Goal: Task Accomplishment & Management: Use online tool/utility

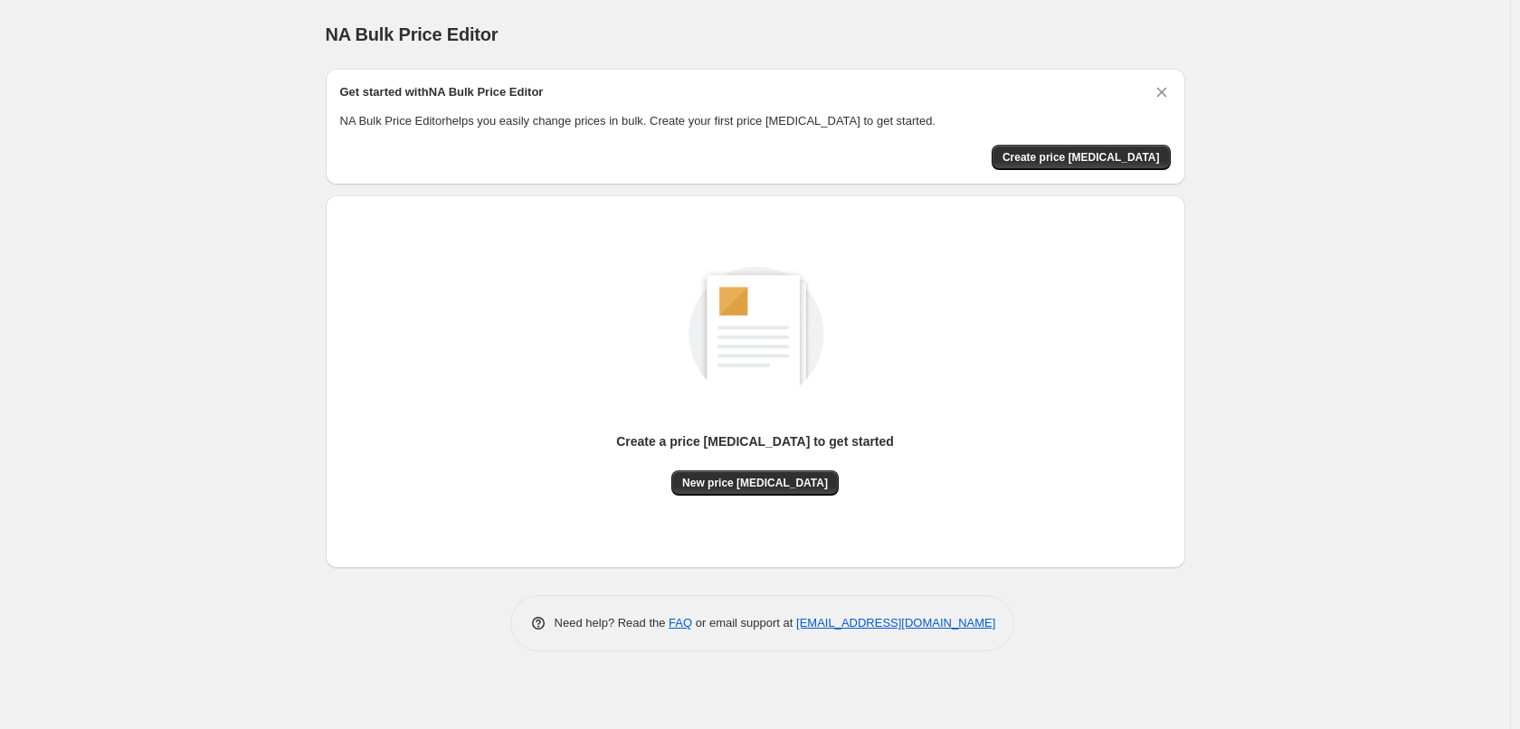
click at [1150, 143] on div "Get started with NA Bulk Price Editor NA Bulk Price Editor helps you easily cha…" at bounding box center [755, 126] width 830 height 87
click at [1139, 155] on span "Create price [MEDICAL_DATA]" at bounding box center [1080, 157] width 157 height 14
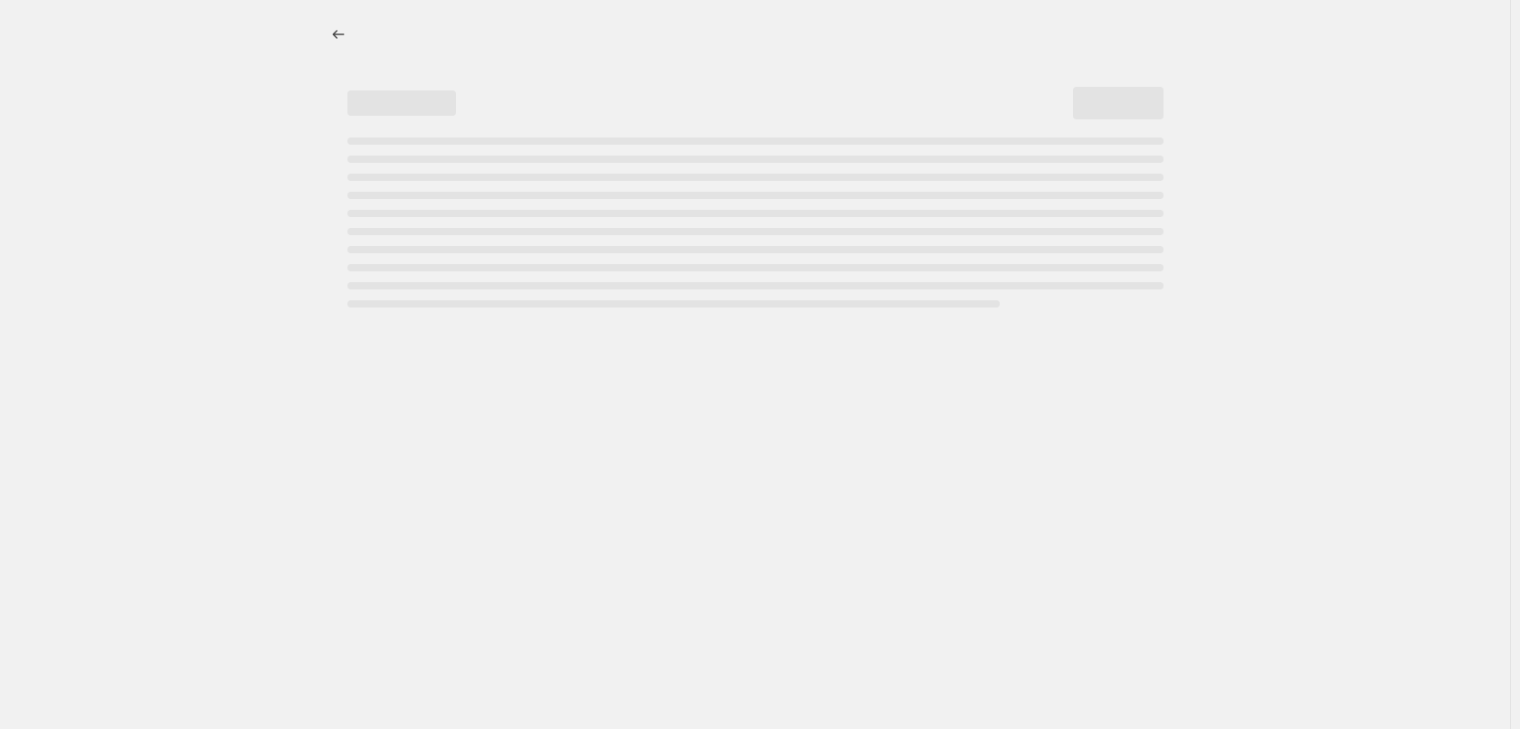
select select "percentage"
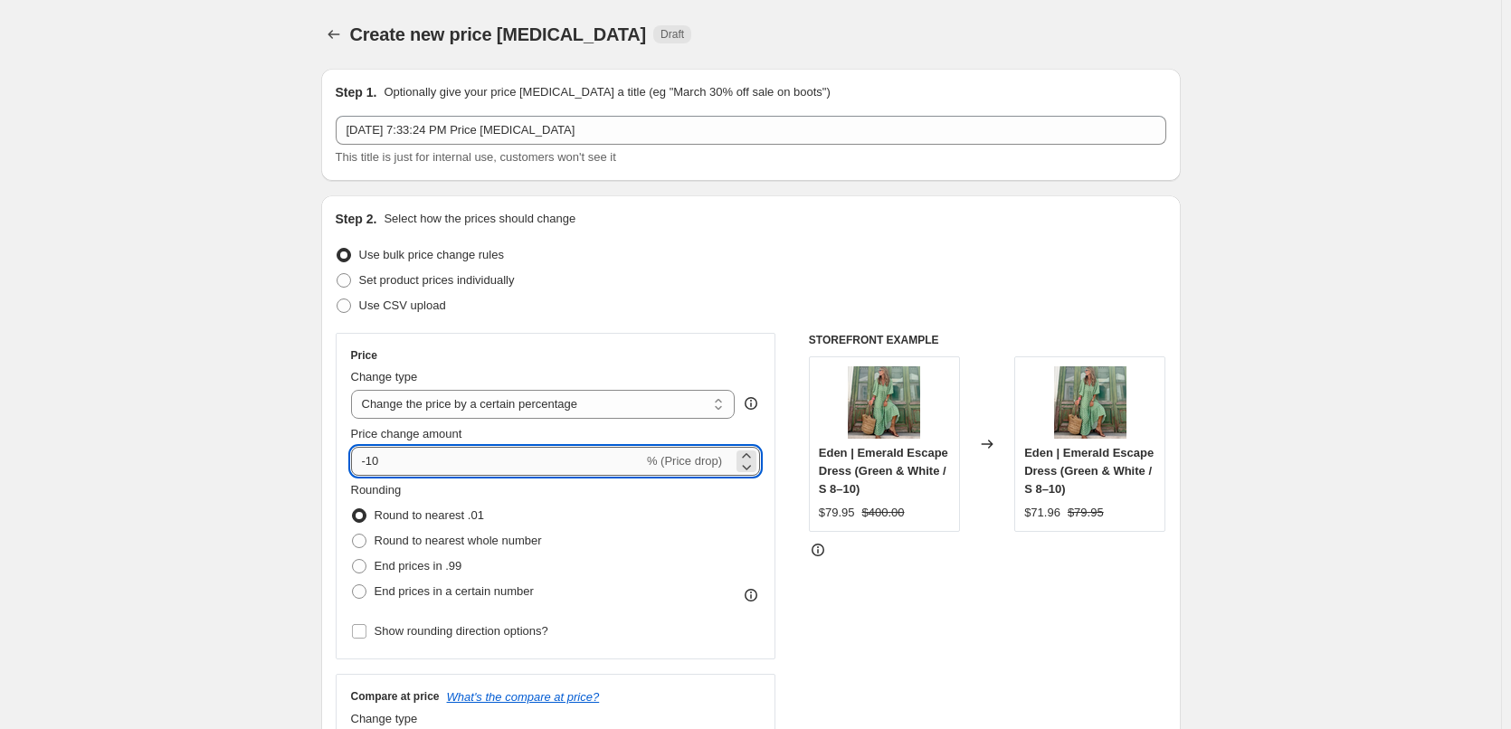
click at [462, 459] on input "-10" at bounding box center [497, 461] width 292 height 29
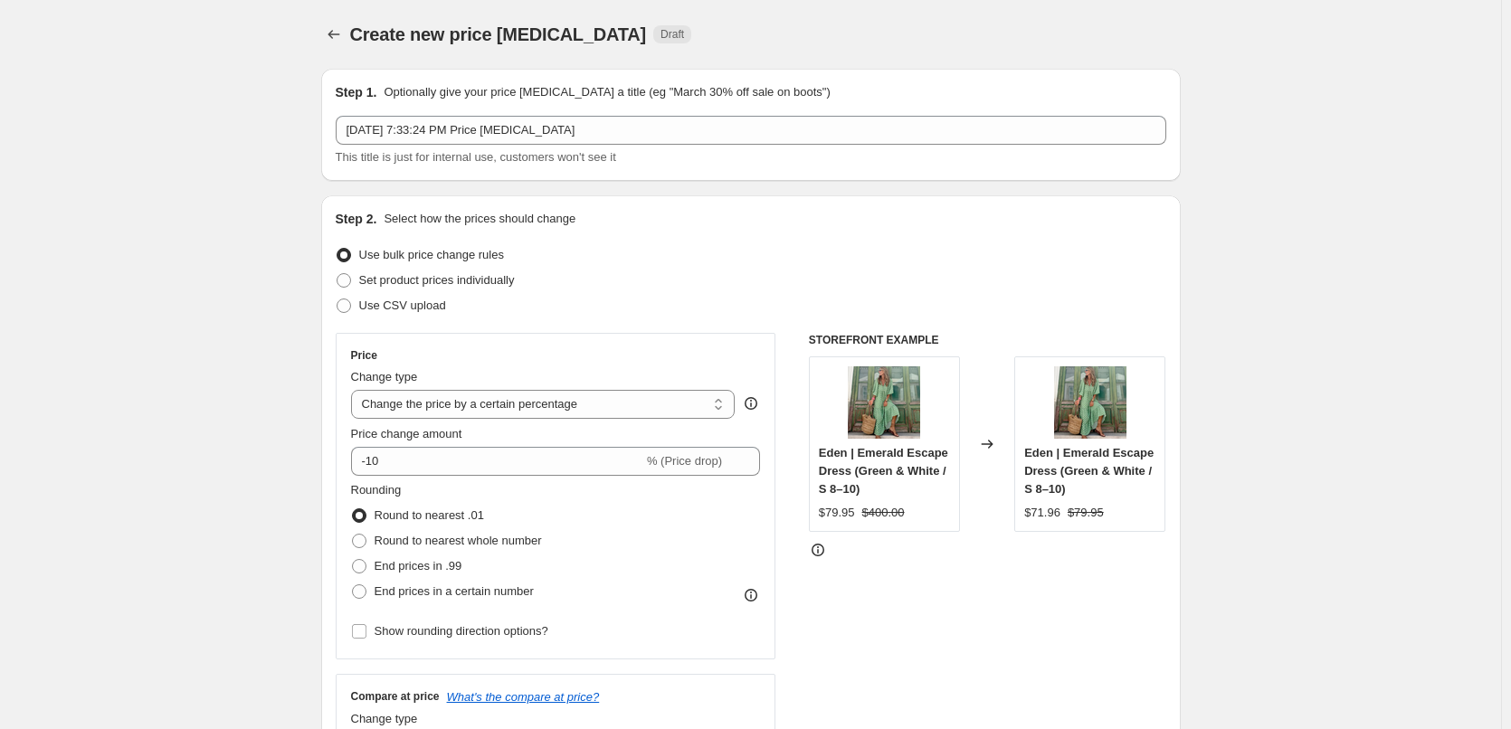
click at [375, 288] on span "Set product prices individually" at bounding box center [437, 280] width 156 height 18
click at [337, 274] on input "Set product prices individually" at bounding box center [337, 273] width 1 height 1
radio input "true"
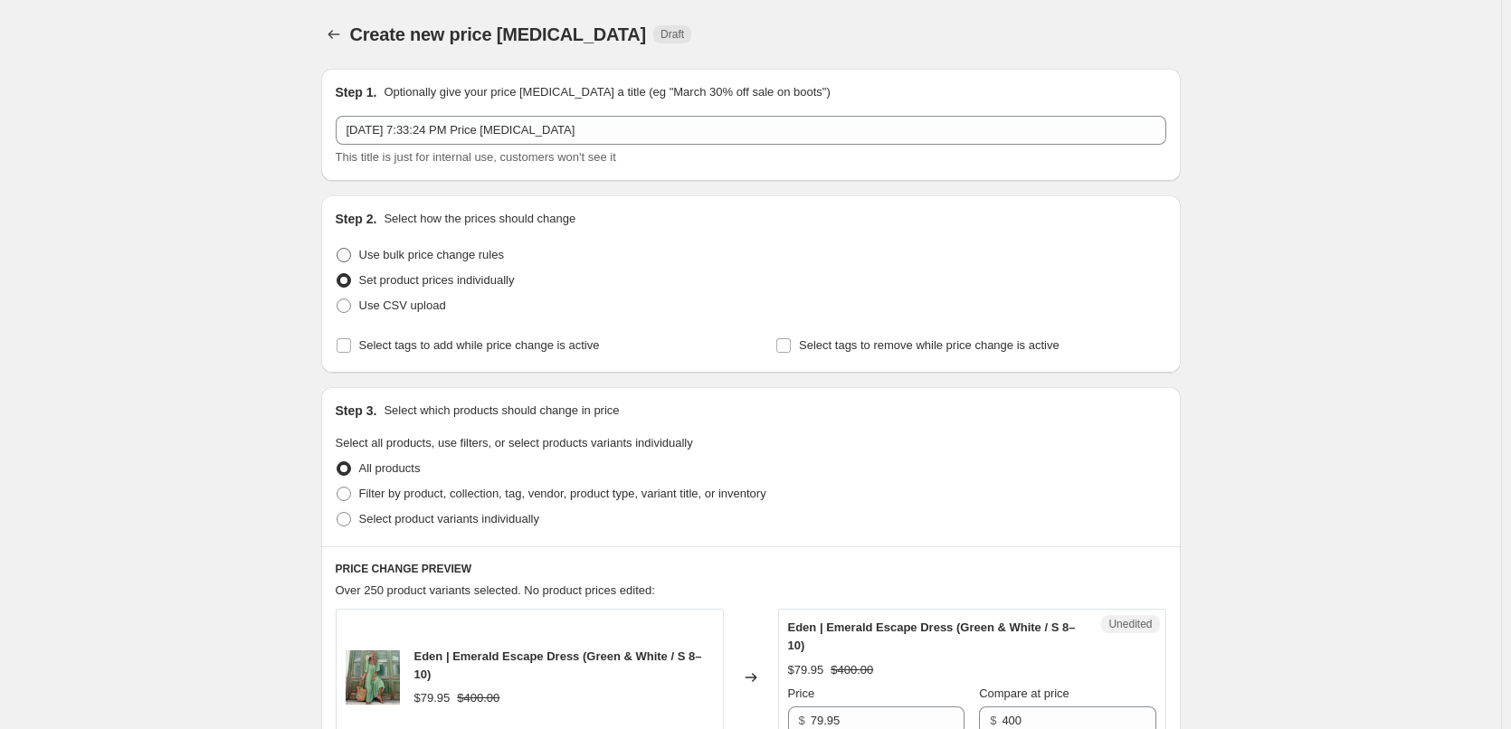
click at [390, 252] on span "Use bulk price change rules" at bounding box center [431, 255] width 145 height 14
click at [337, 249] on input "Use bulk price change rules" at bounding box center [337, 248] width 1 height 1
radio input "true"
select select "percentage"
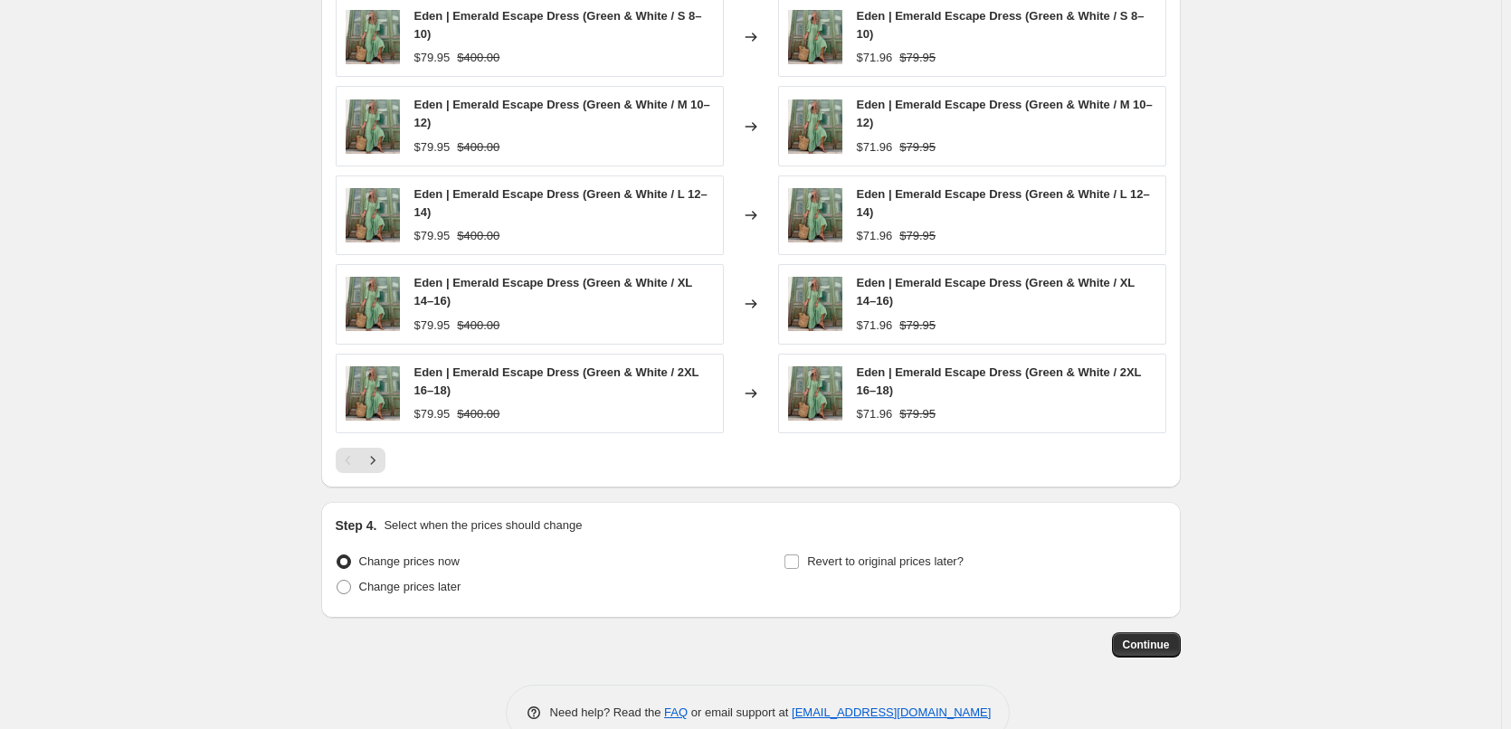
scroll to position [1086, 0]
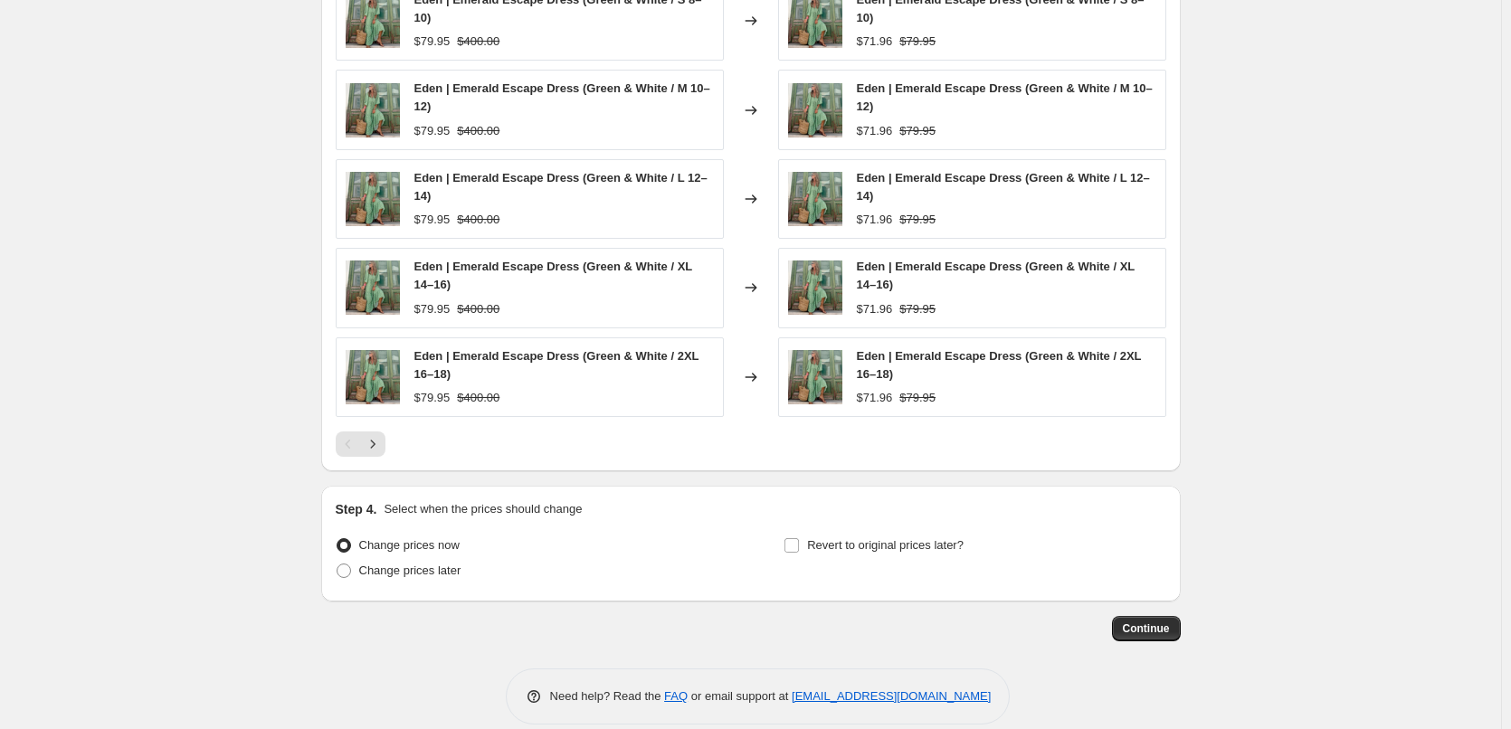
click at [441, 354] on span "Eden | Emerald Escape Dress (Green & White / 2XL 16–18)" at bounding box center [556, 365] width 285 height 32
click at [433, 361] on span "Eden | Emerald Escape Dress (Green & White / 2XL 16–18)" at bounding box center [556, 365] width 285 height 32
click at [338, 571] on div "Step 4. Select when the prices should change Change prices now Change prices la…" at bounding box center [750, 544] width 859 height 116
click at [345, 570] on span at bounding box center [344, 571] width 14 height 14
click at [337, 564] on input "Change prices later" at bounding box center [337, 564] width 1 height 1
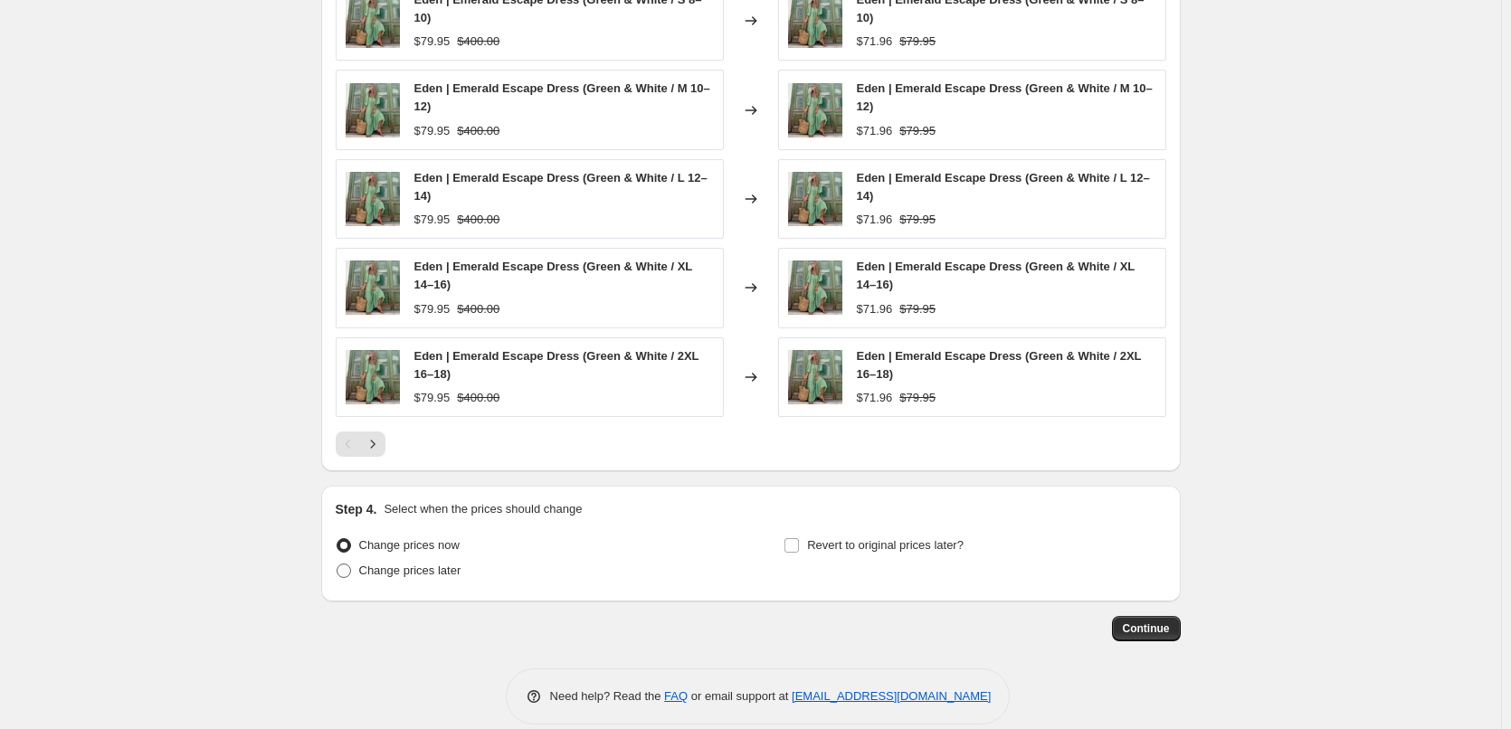
radio input "true"
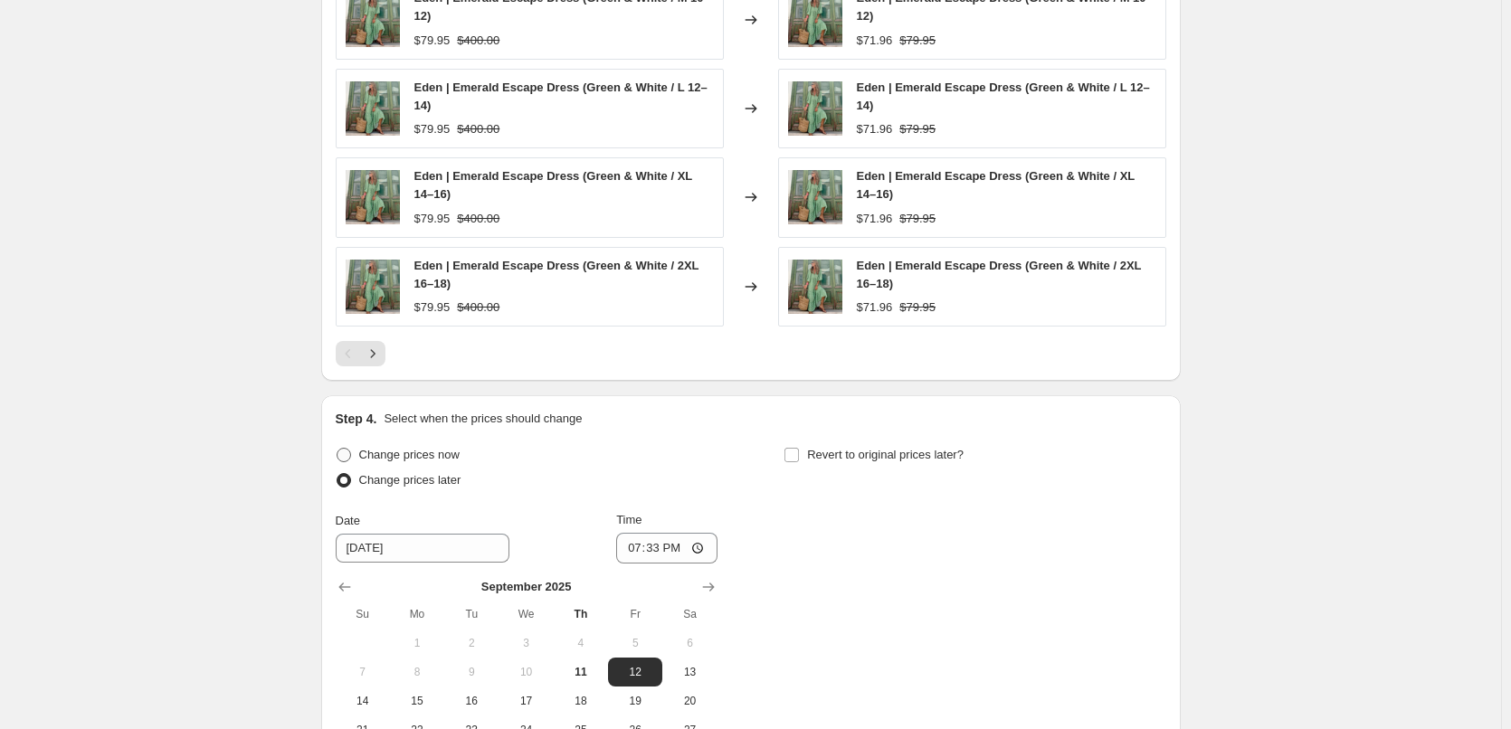
click at [351, 451] on span at bounding box center [344, 455] width 14 height 14
click at [337, 449] on input "Change prices now" at bounding box center [337, 448] width 1 height 1
radio input "true"
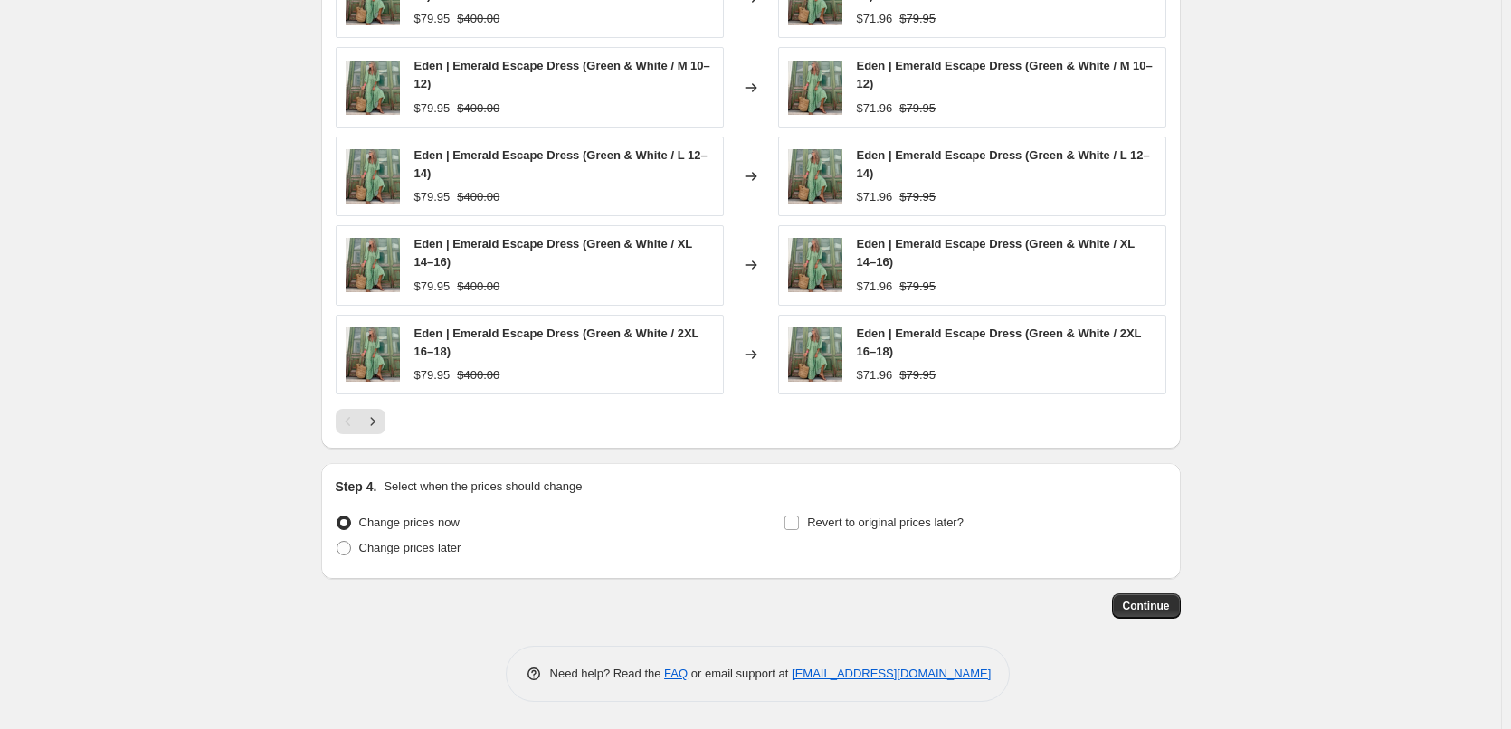
scroll to position [1104, 0]
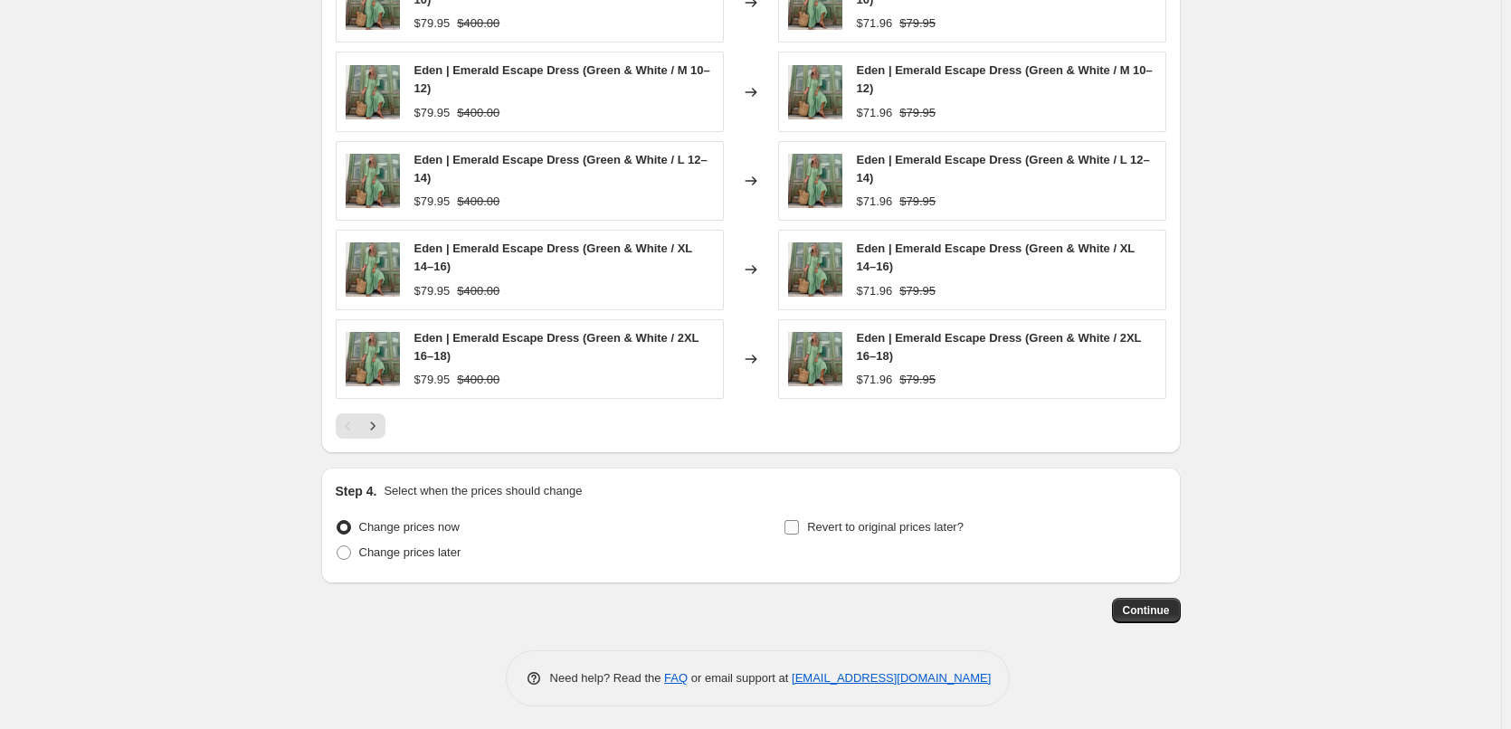
click at [795, 529] on input "Revert to original prices later?" at bounding box center [791, 527] width 14 height 14
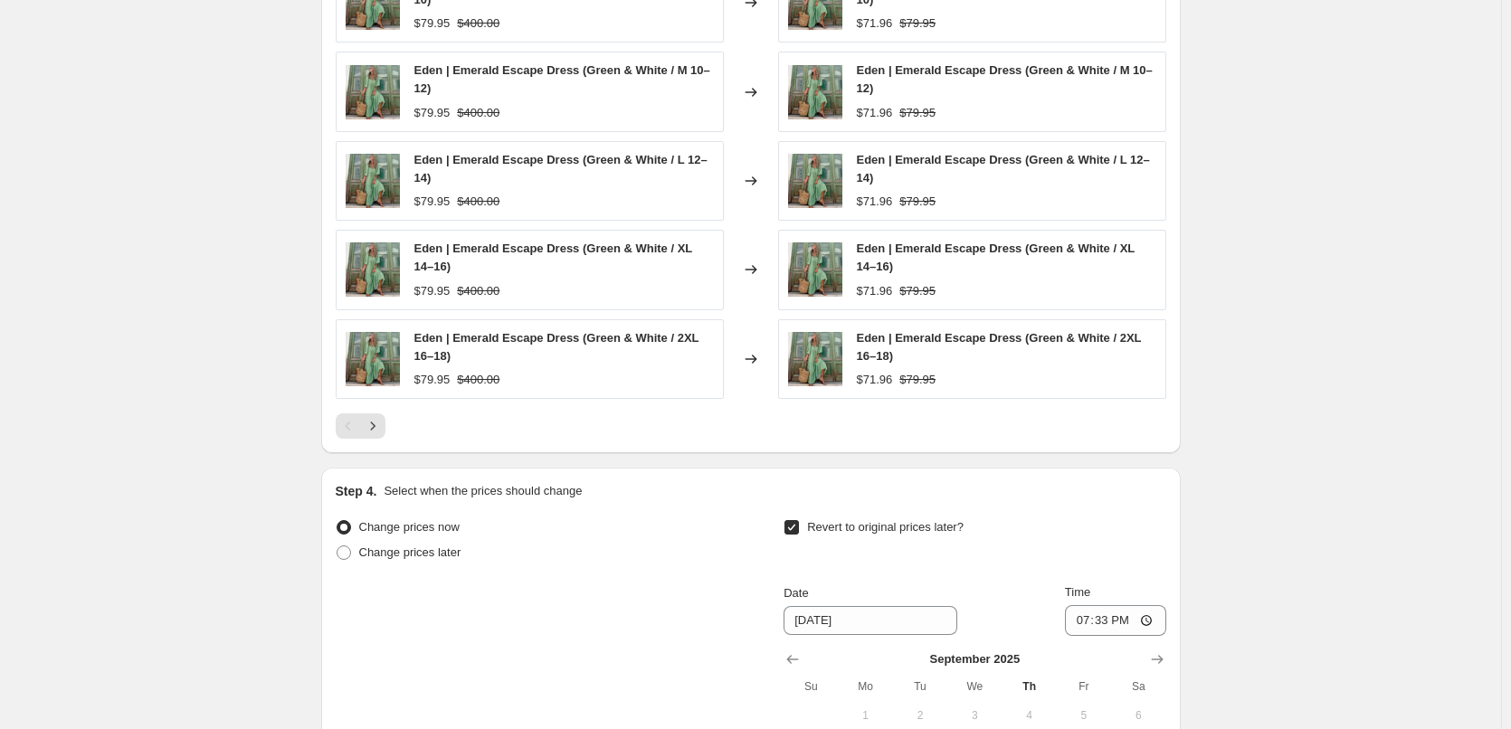
click at [795, 529] on input "Revert to original prices later?" at bounding box center [791, 527] width 14 height 14
checkbox input "false"
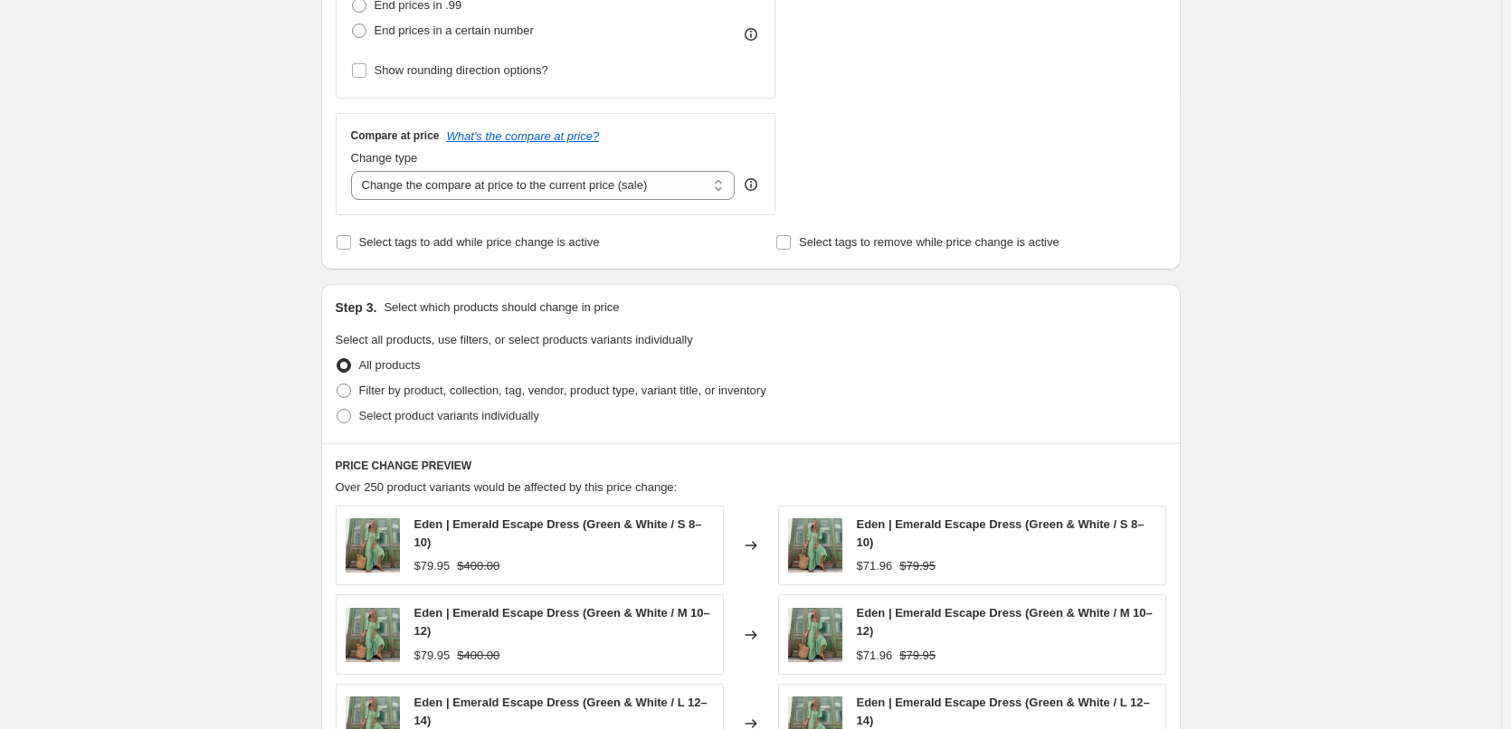
click at [288, 520] on div "Create new price [MEDICAL_DATA]. This page is ready Create new price [MEDICAL_D…" at bounding box center [750, 357] width 1501 height 1837
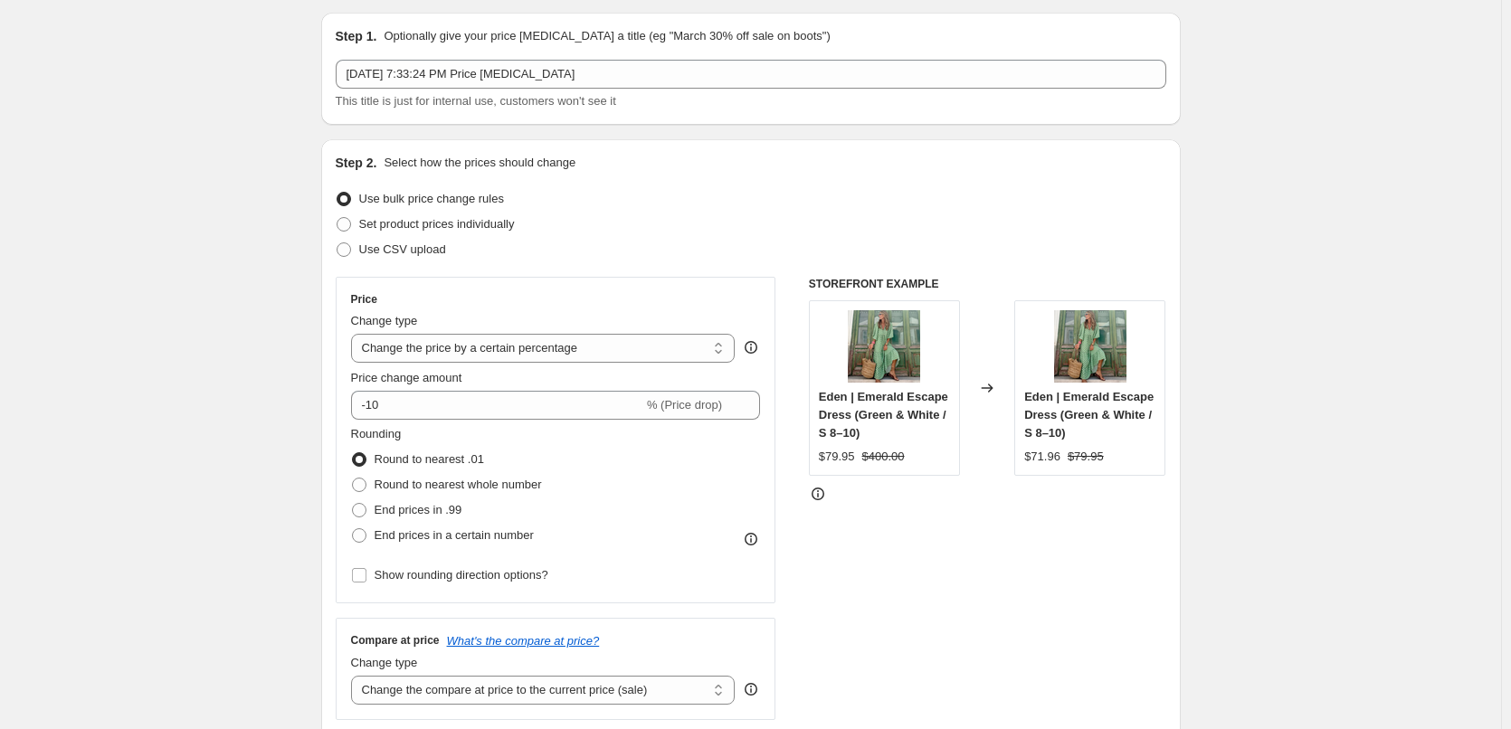
scroll to position [0, 0]
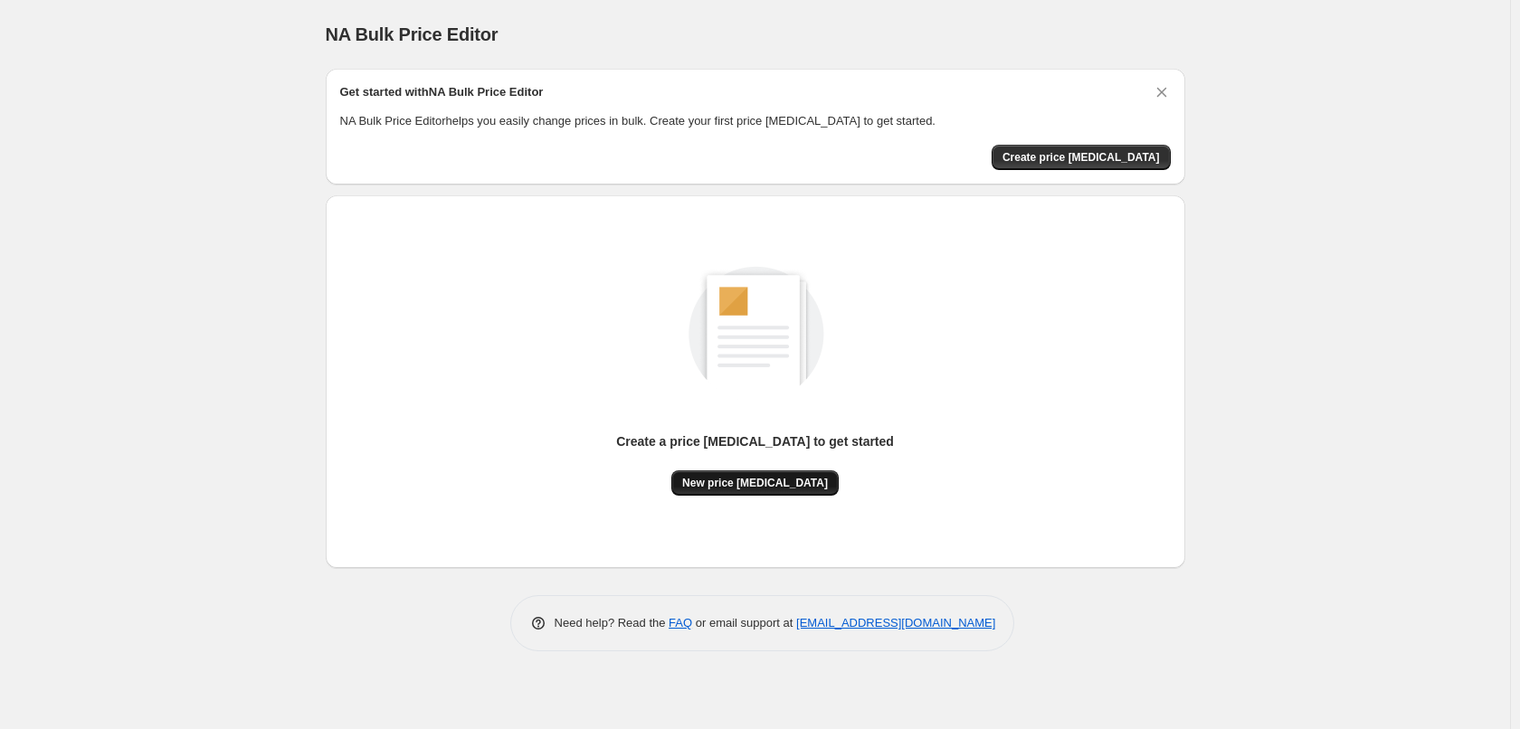
click at [745, 490] on button "New price [MEDICAL_DATA]" at bounding box center [754, 482] width 167 height 25
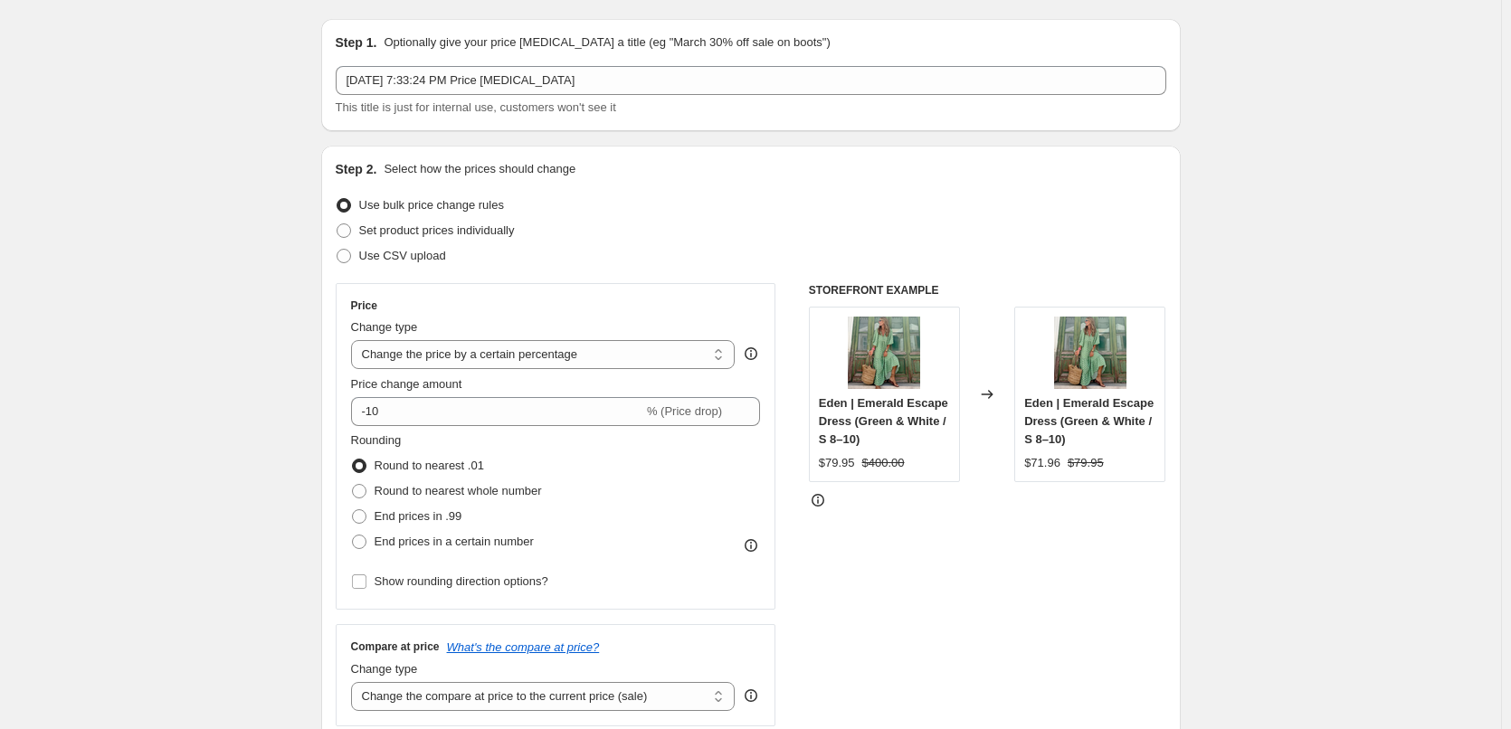
scroll to position [90, 0]
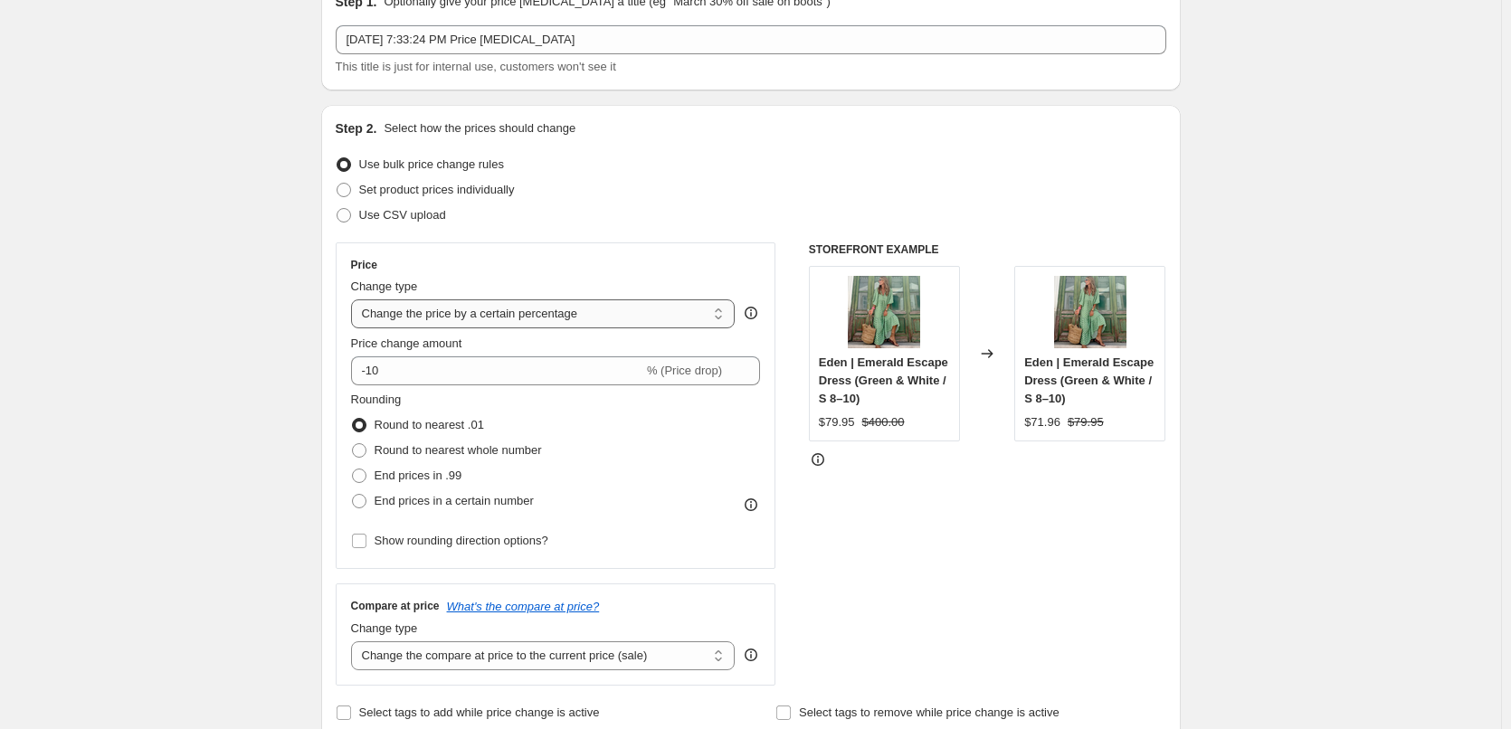
click at [559, 321] on select "Change the price to a certain amount Change the price by a certain amount Chang…" at bounding box center [543, 313] width 384 height 29
select select "by"
click at [355, 299] on select "Change the price to a certain amount Change the price by a certain amount Chang…" at bounding box center [543, 313] width 384 height 29
type input "-10.00"
click at [557, 310] on select "Change the price to a certain amount Change the price by a certain amount Chang…" at bounding box center [543, 313] width 384 height 29
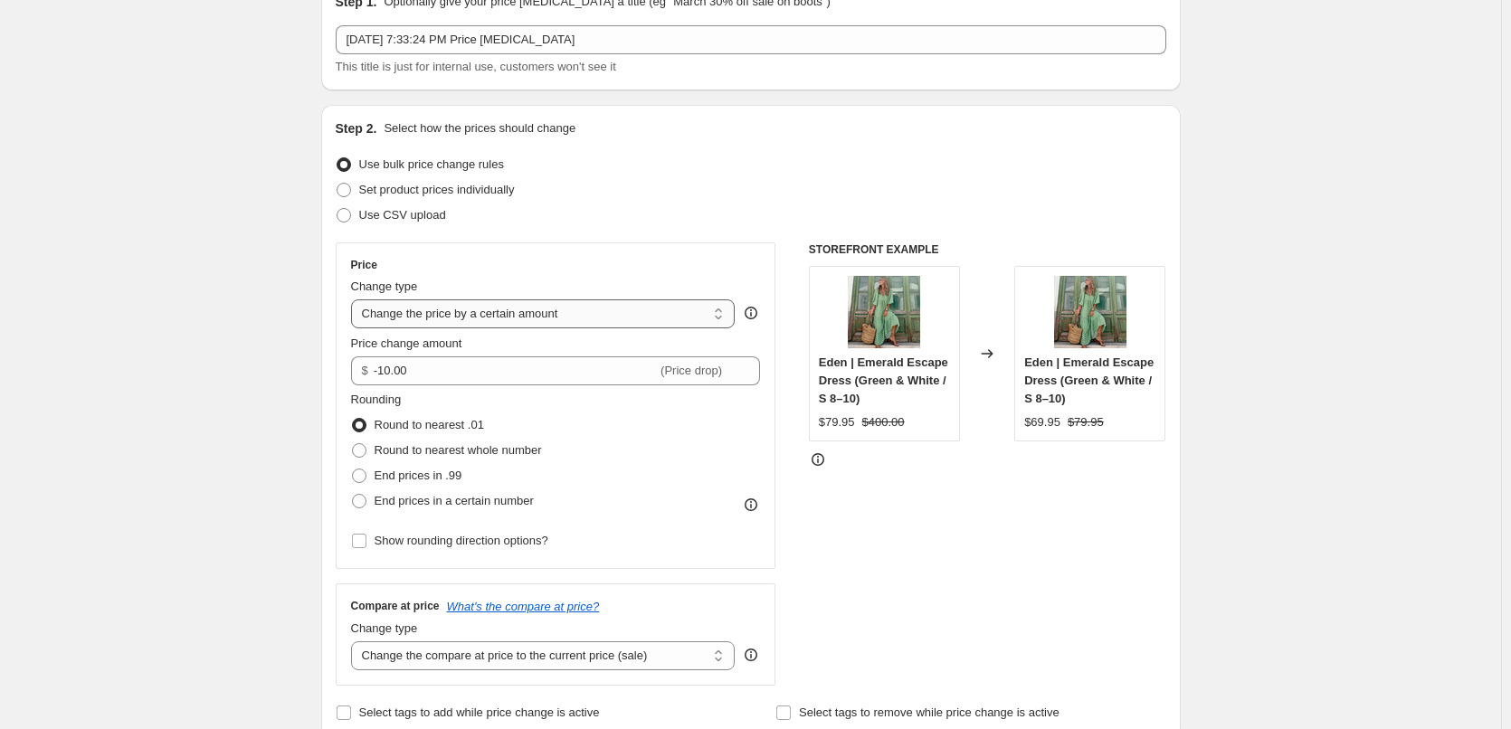
select select "to"
click at [355, 299] on select "Change the price to a certain amount Change the price by a certain amount Chang…" at bounding box center [543, 313] width 384 height 29
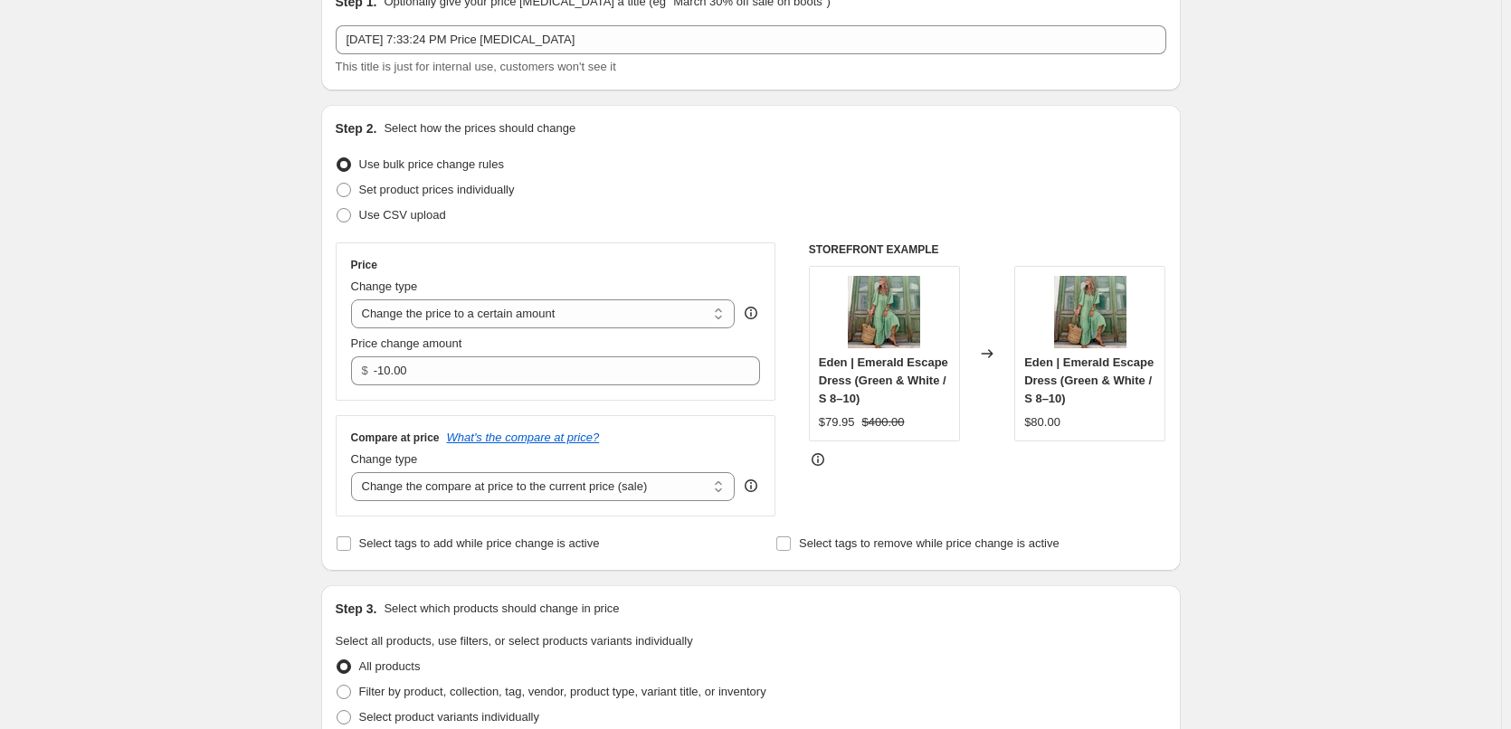
type input "80.00"
click at [552, 314] on select "Change the price to a certain amount Change the price by a certain amount Chang…" at bounding box center [543, 313] width 384 height 29
select select "percentage"
click at [355, 299] on select "Change the price to a certain amount Change the price by a certain amount Chang…" at bounding box center [543, 313] width 384 height 29
type input "-15"
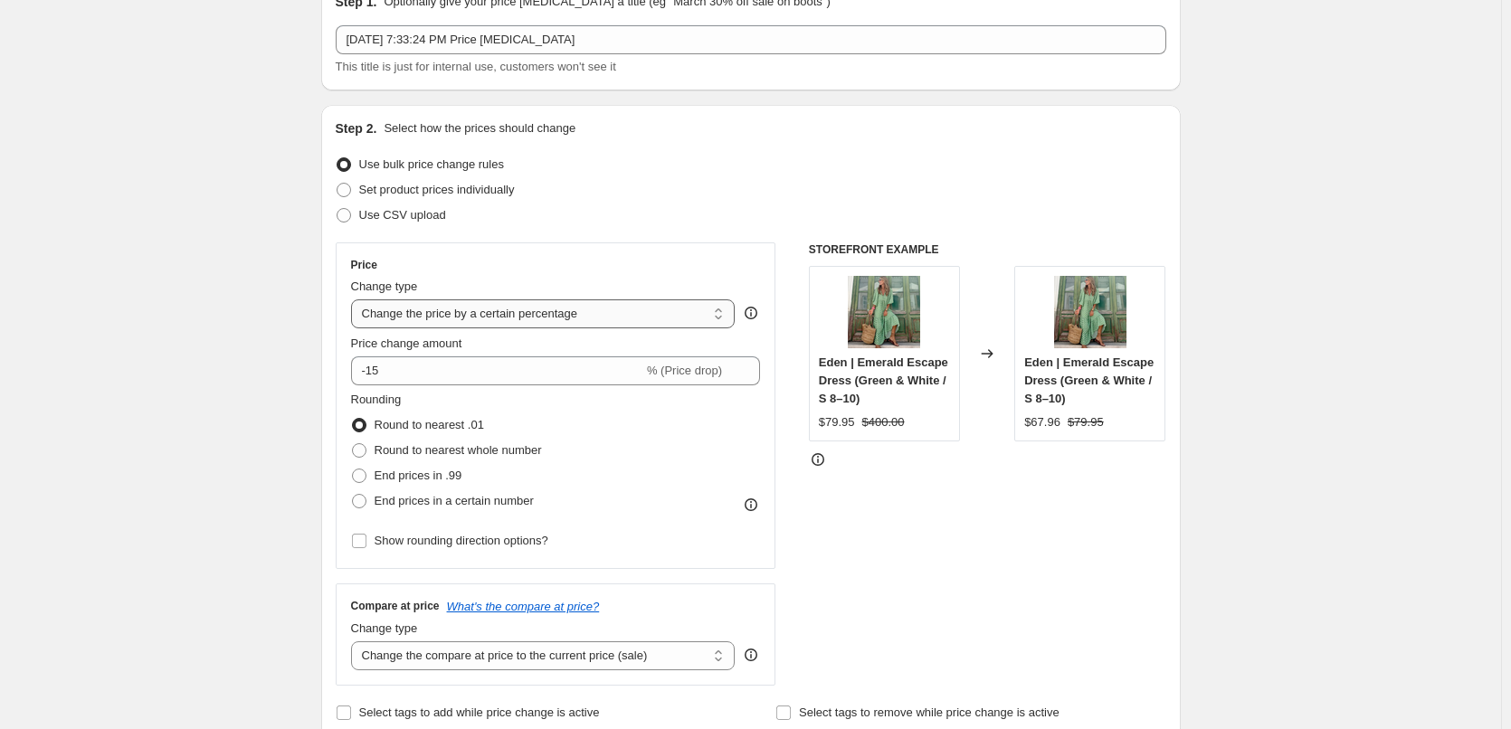
click at [559, 327] on select "Change the price to a certain amount Change the price by a certain amount Chang…" at bounding box center [543, 313] width 384 height 29
click at [355, 299] on select "Change the price to a certain amount Change the price by a certain amount Chang…" at bounding box center [543, 313] width 384 height 29
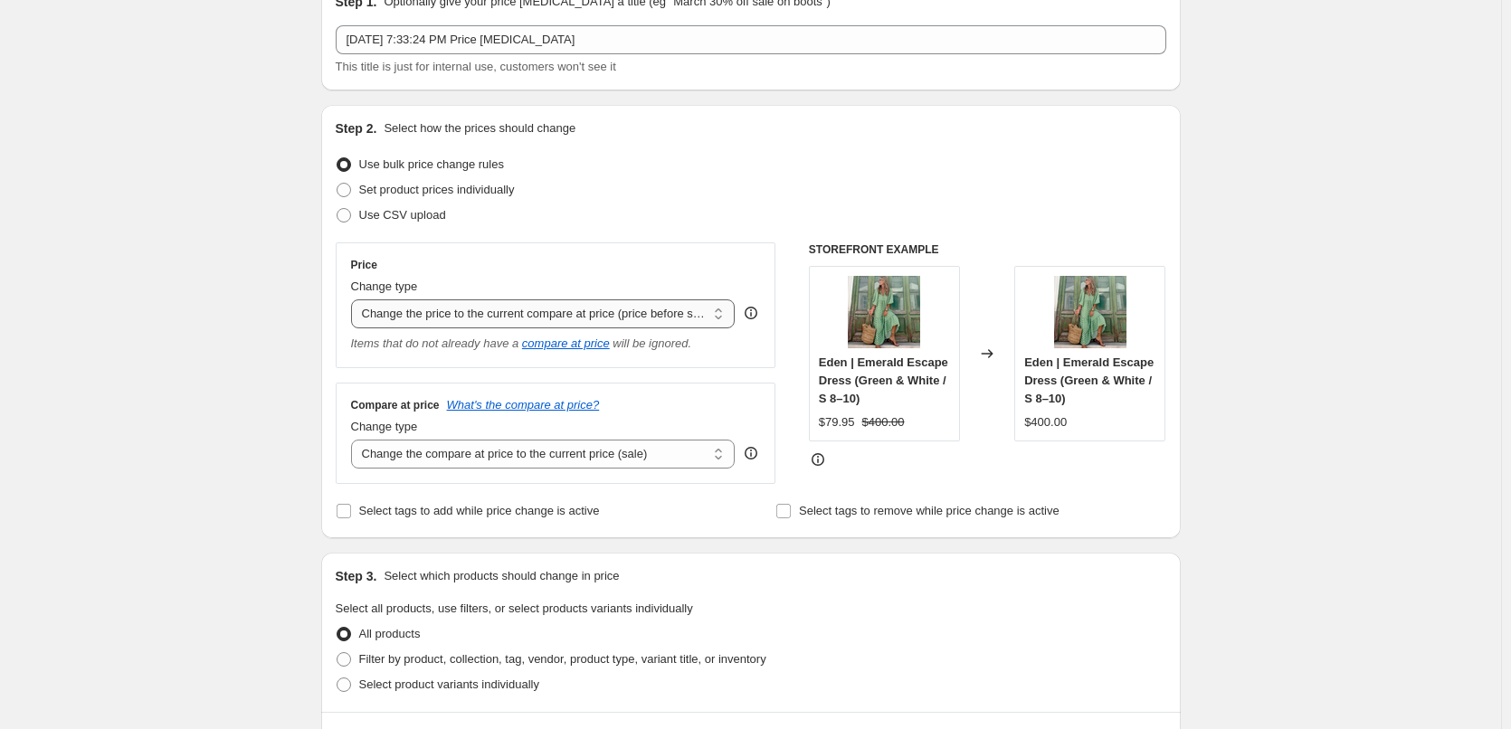
click at [562, 309] on select "Change the price to a certain amount Change the price by a certain amount Chang…" at bounding box center [543, 313] width 384 height 29
click at [355, 299] on select "Change the price to a certain amount Change the price by a certain amount Chang…" at bounding box center [543, 313] width 384 height 29
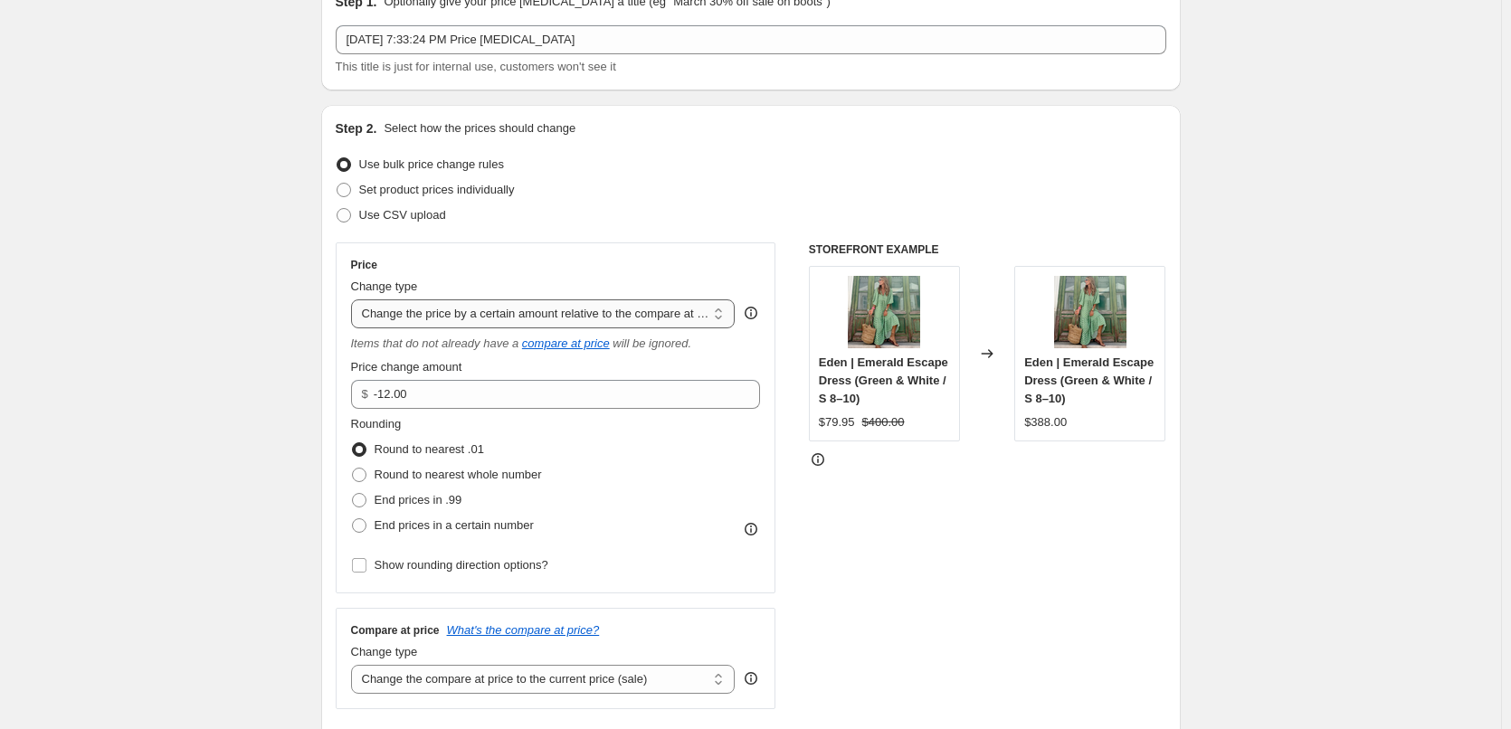
click at [573, 308] on select "Change the price to a certain amount Change the price by a certain amount Chang…" at bounding box center [543, 313] width 384 height 29
select select "pcap"
click at [355, 299] on select "Change the price to a certain amount Change the price by a certain amount Chang…" at bounding box center [543, 313] width 384 height 29
type input "-20"
click at [577, 314] on select "Change the price to a certain amount Change the price by a certain amount Chang…" at bounding box center [543, 313] width 384 height 29
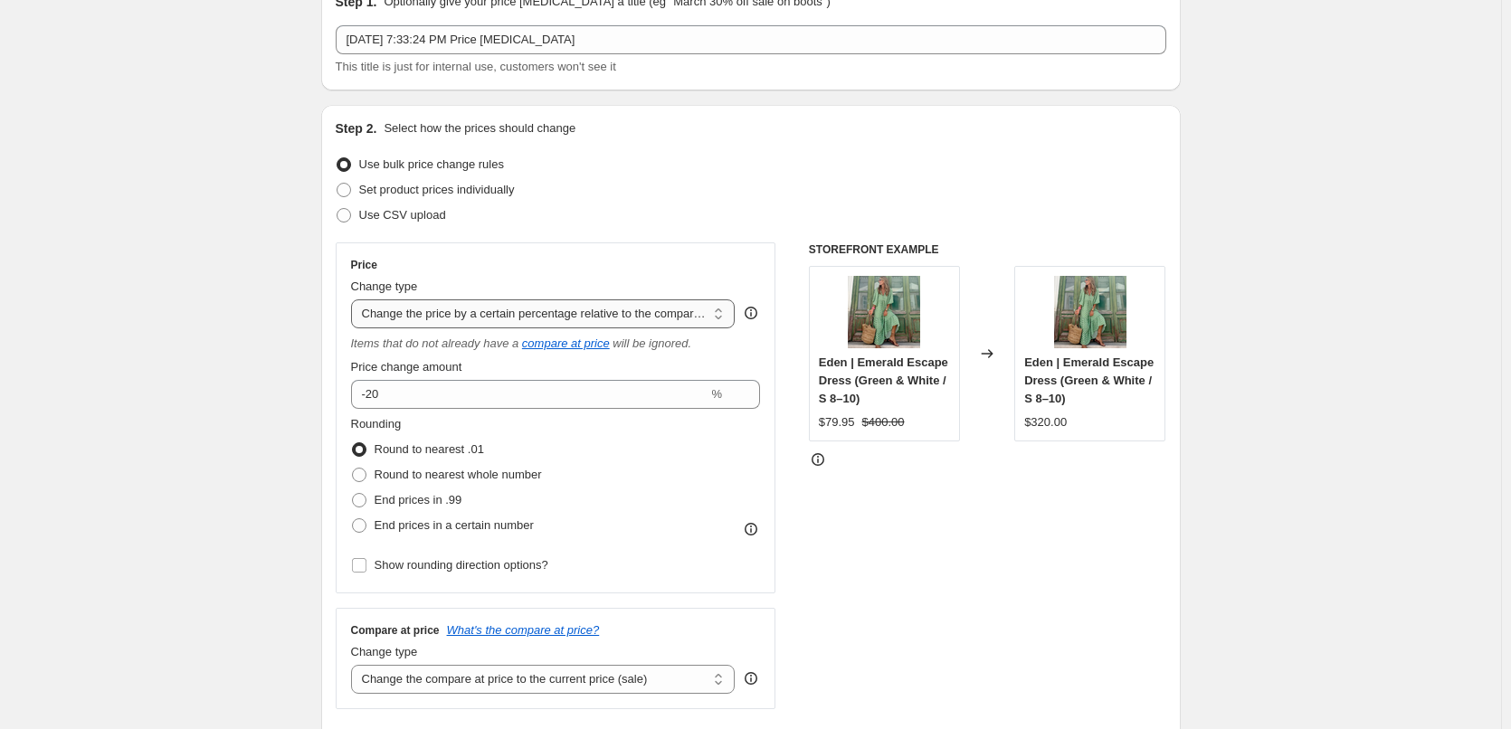
click at [355, 299] on select "Change the price to a certain amount Change the price by a certain amount Chang…" at bounding box center [543, 313] width 384 height 29
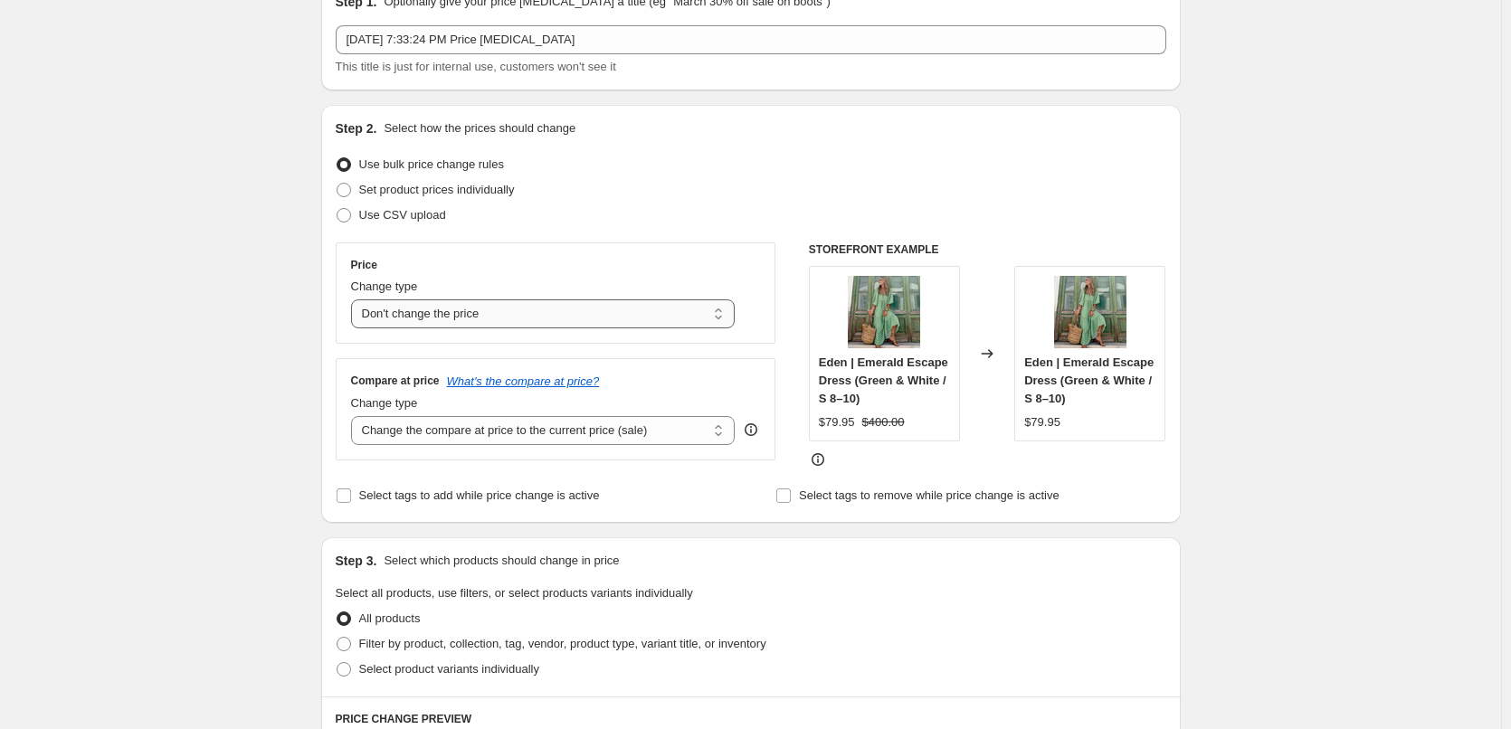
click at [572, 326] on select "Change the price to a certain amount Change the price by a certain amount Chang…" at bounding box center [543, 313] width 384 height 29
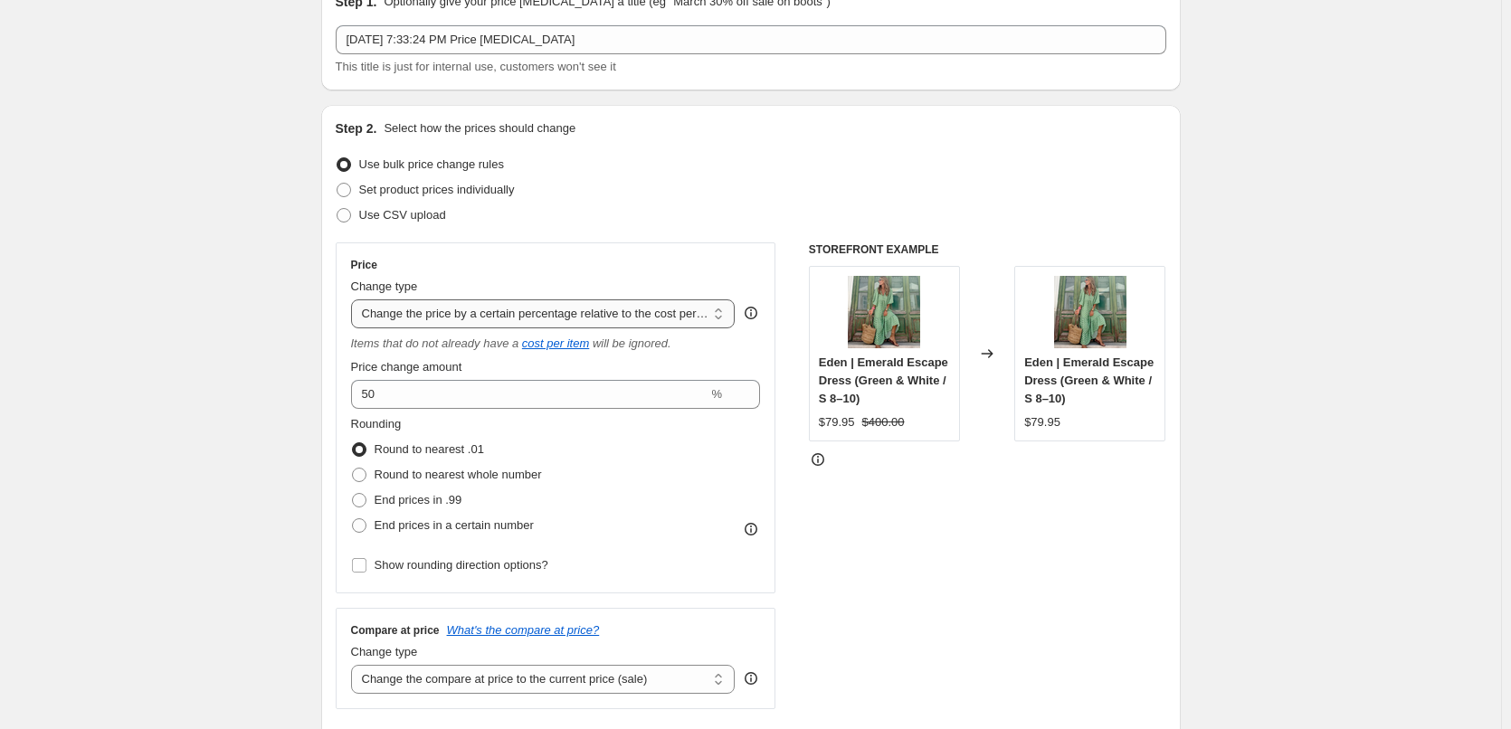
click at [583, 318] on select "Change the price to a certain amount Change the price by a certain amount Chang…" at bounding box center [543, 313] width 384 height 29
click at [355, 299] on select "Change the price to a certain amount Change the price by a certain amount Chang…" at bounding box center [543, 313] width 384 height 29
click at [539, 318] on select "Change the price to a certain amount Change the price by a certain amount Chang…" at bounding box center [543, 313] width 384 height 29
select select "to"
click at [355, 299] on select "Change the price to a certain amount Change the price by a certain amount Chang…" at bounding box center [543, 313] width 384 height 29
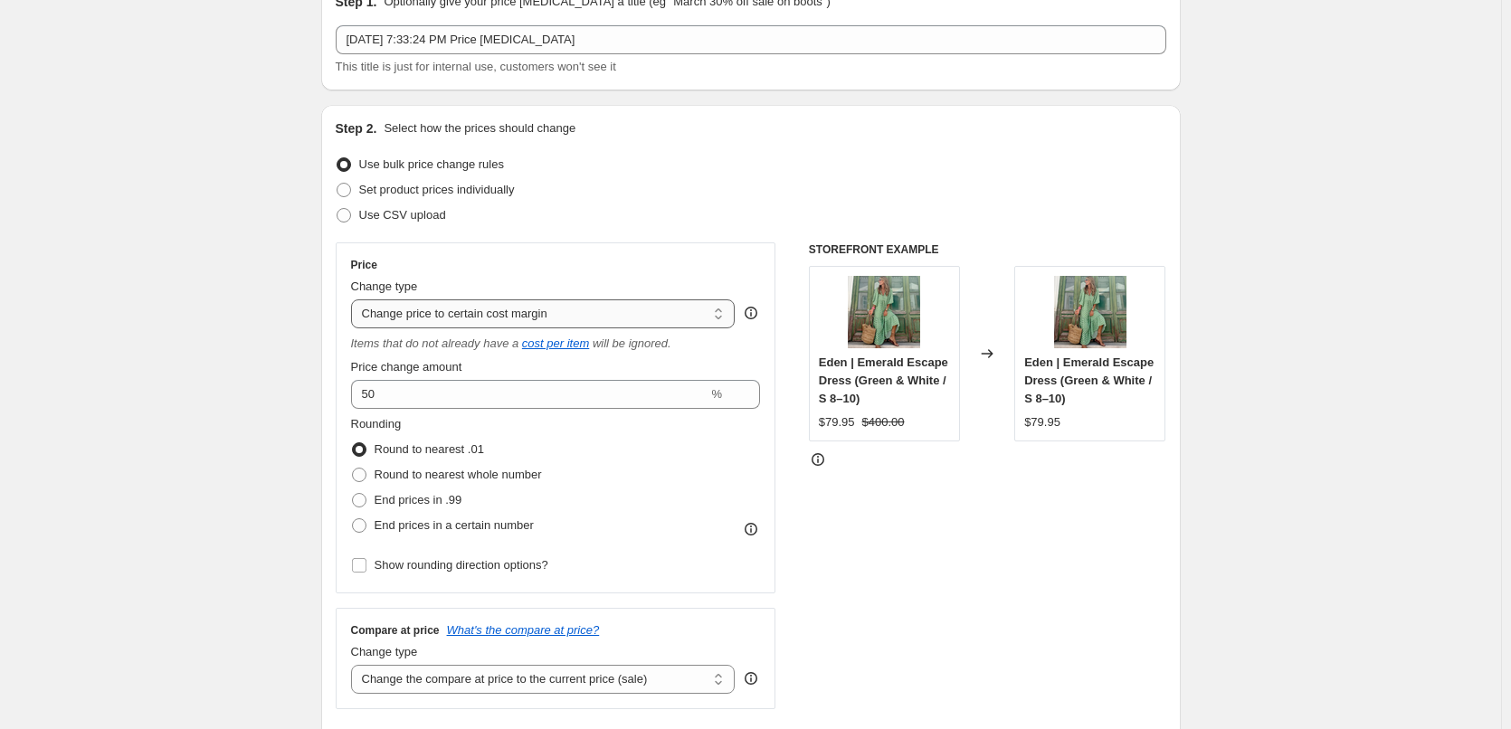
type input "80.00"
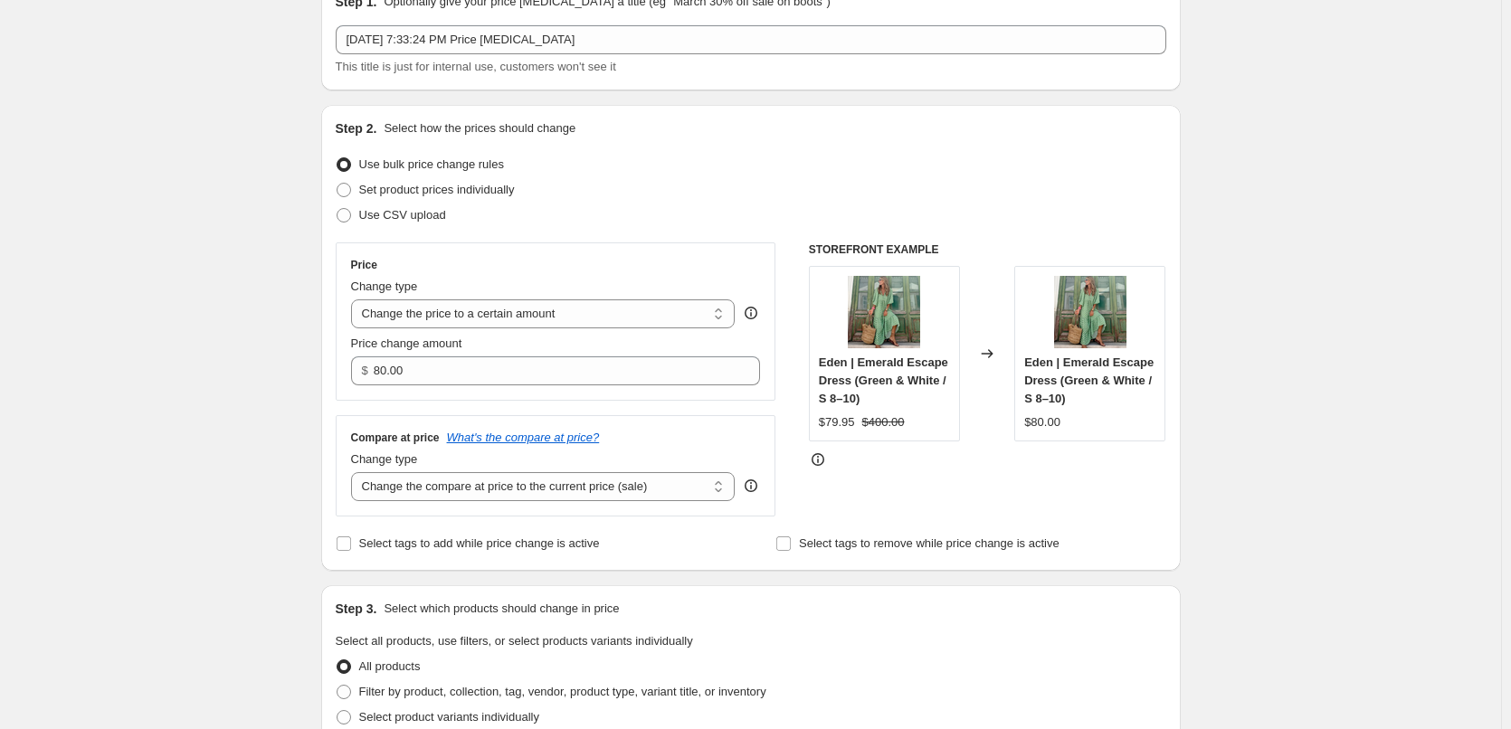
click at [314, 394] on div "Step 1. Optionally give your price [MEDICAL_DATA] a title (eg "March 30% off sa…" at bounding box center [744, 716] width 874 height 1504
click at [556, 495] on select "Change the compare at price to the current price (sale) Change the compare at p…" at bounding box center [543, 486] width 384 height 29
click at [355, 473] on select "Change the compare at price to the current price (sale) Change the compare at p…" at bounding box center [543, 486] width 384 height 29
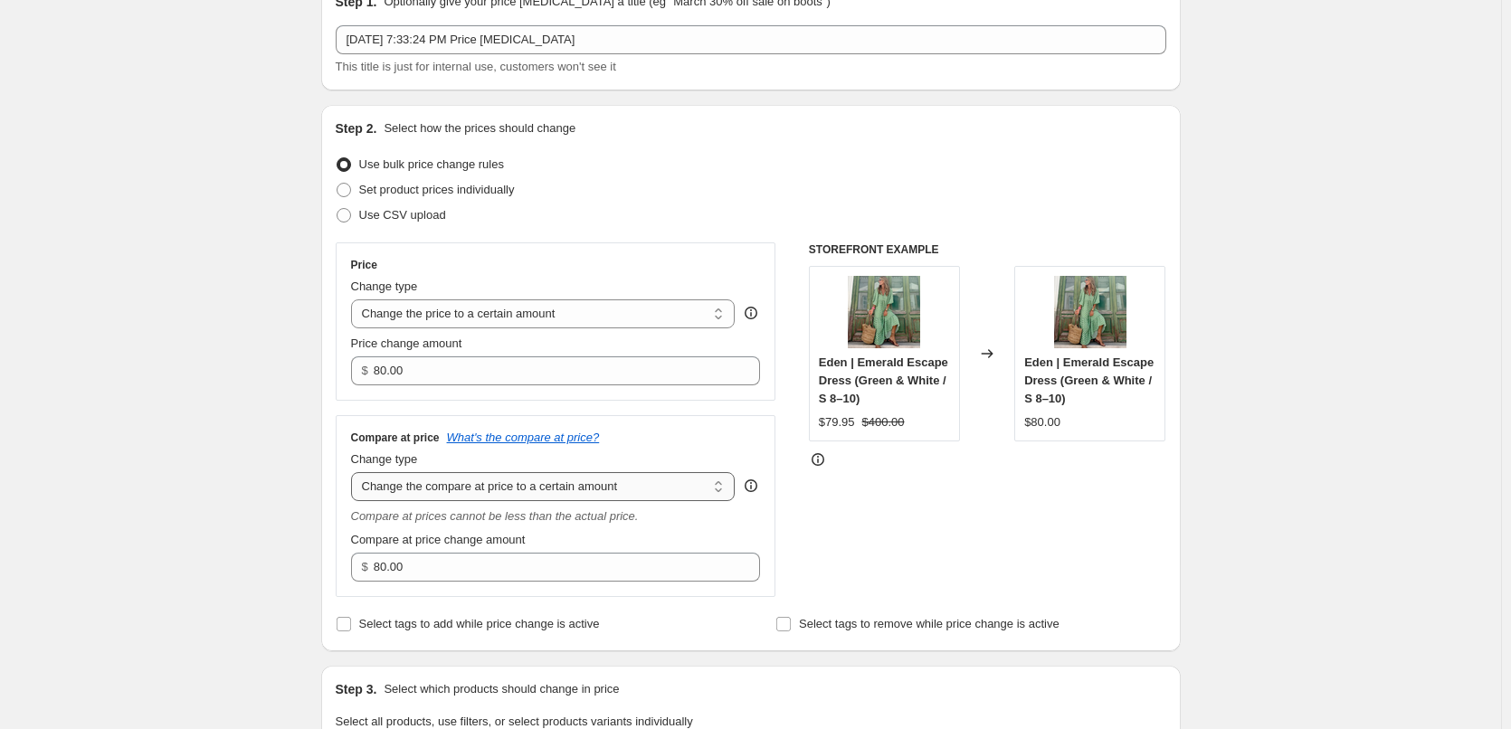
click at [546, 484] on select "Change the compare at price to the current price (sale) Change the compare at p…" at bounding box center [543, 486] width 384 height 29
select select "percentage"
click at [355, 473] on select "Change the compare at price to the current price (sale) Change the compare at p…" at bounding box center [543, 486] width 384 height 29
type input "-15"
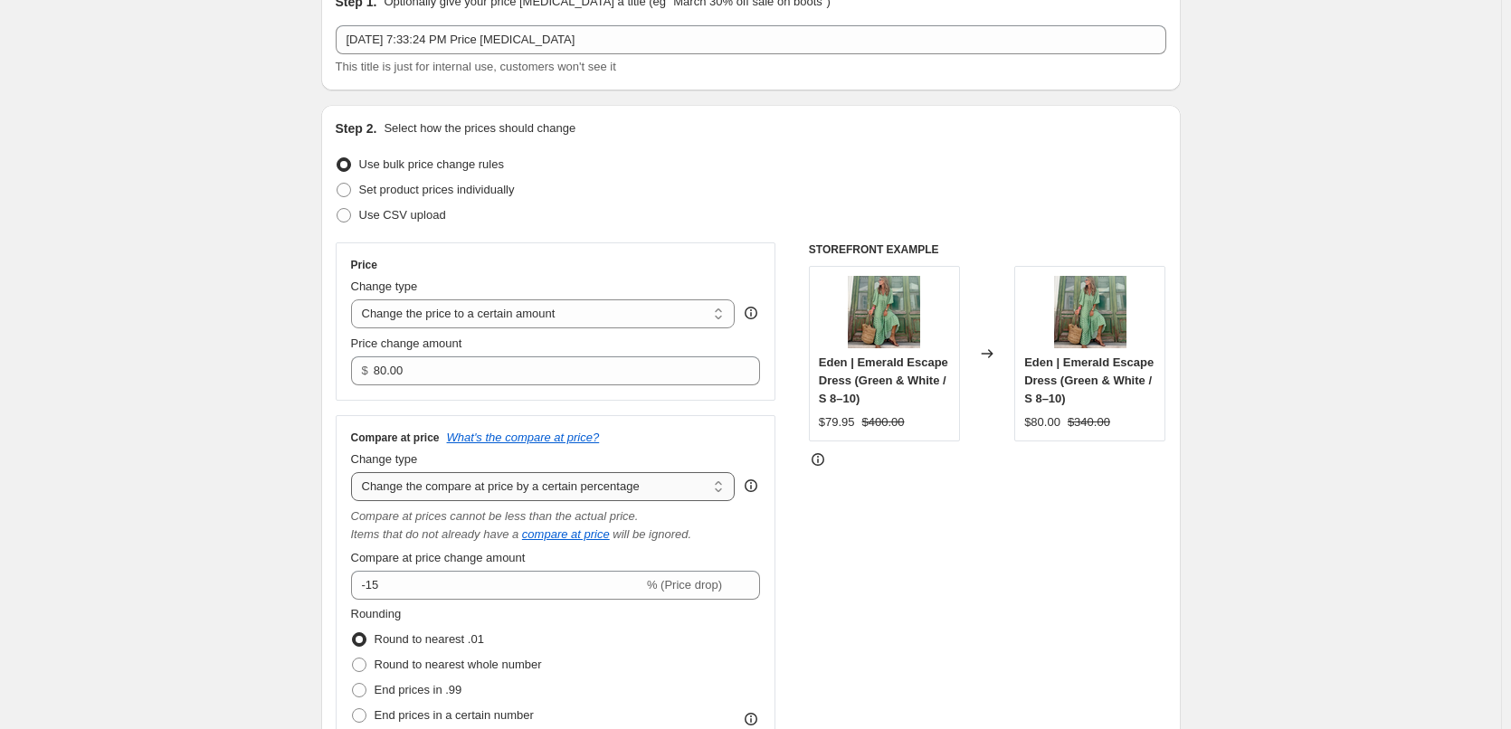
click at [537, 489] on select "Change the compare at price to the current price (sale) Change the compare at p…" at bounding box center [543, 486] width 384 height 29
select select "pp"
click at [355, 473] on select "Change the compare at price to the current price (sale) Change the compare at p…" at bounding box center [543, 486] width 384 height 29
type input "20"
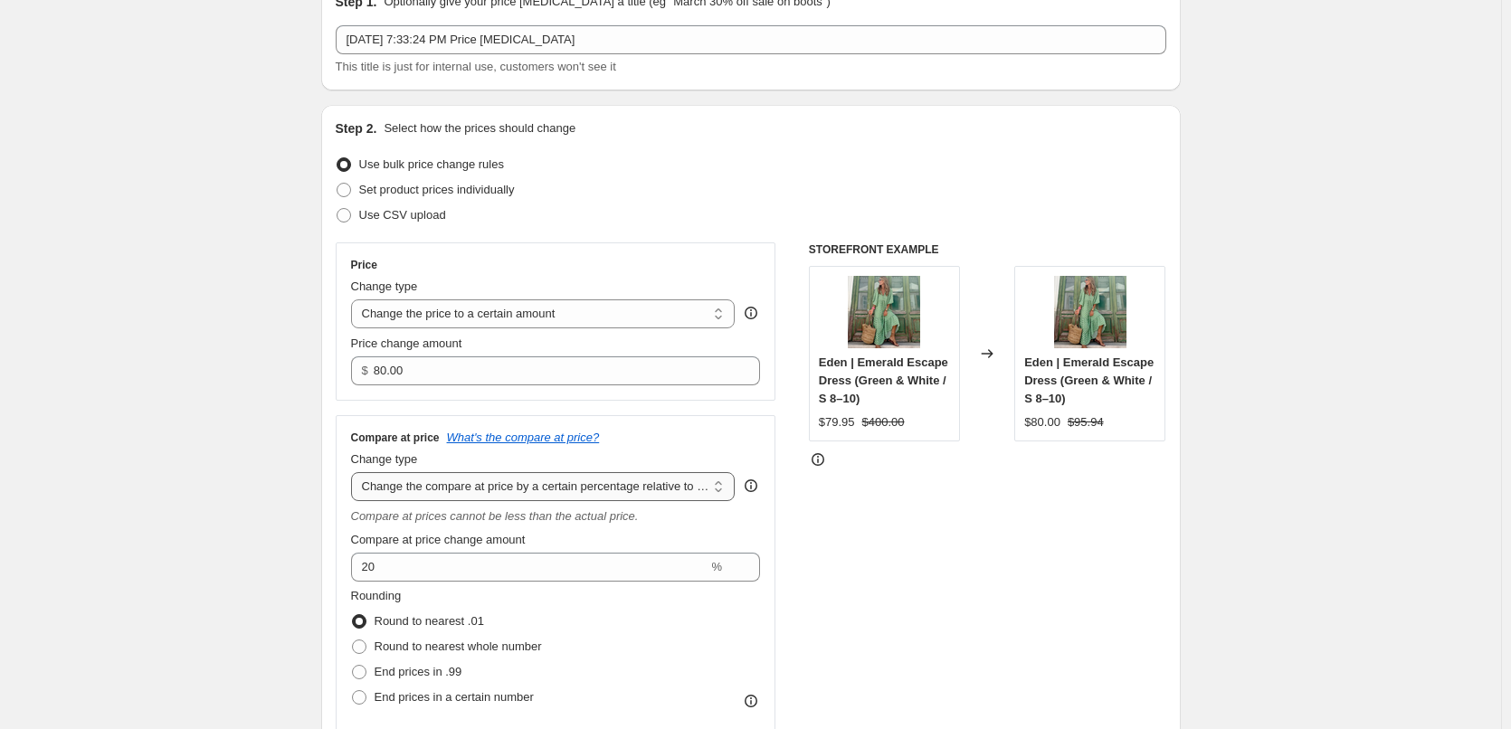
click at [537, 489] on select "Change the compare at price to the current price (sale) Change the compare at p…" at bounding box center [543, 486] width 384 height 29
select select "bp"
click at [355, 473] on select "Change the compare at price to the current price (sale) Change the compare at p…" at bounding box center [543, 486] width 384 height 29
type input "12.00"
click at [555, 485] on select "Change the compare at price to the current price (sale) Change the compare at p…" at bounding box center [543, 486] width 384 height 29
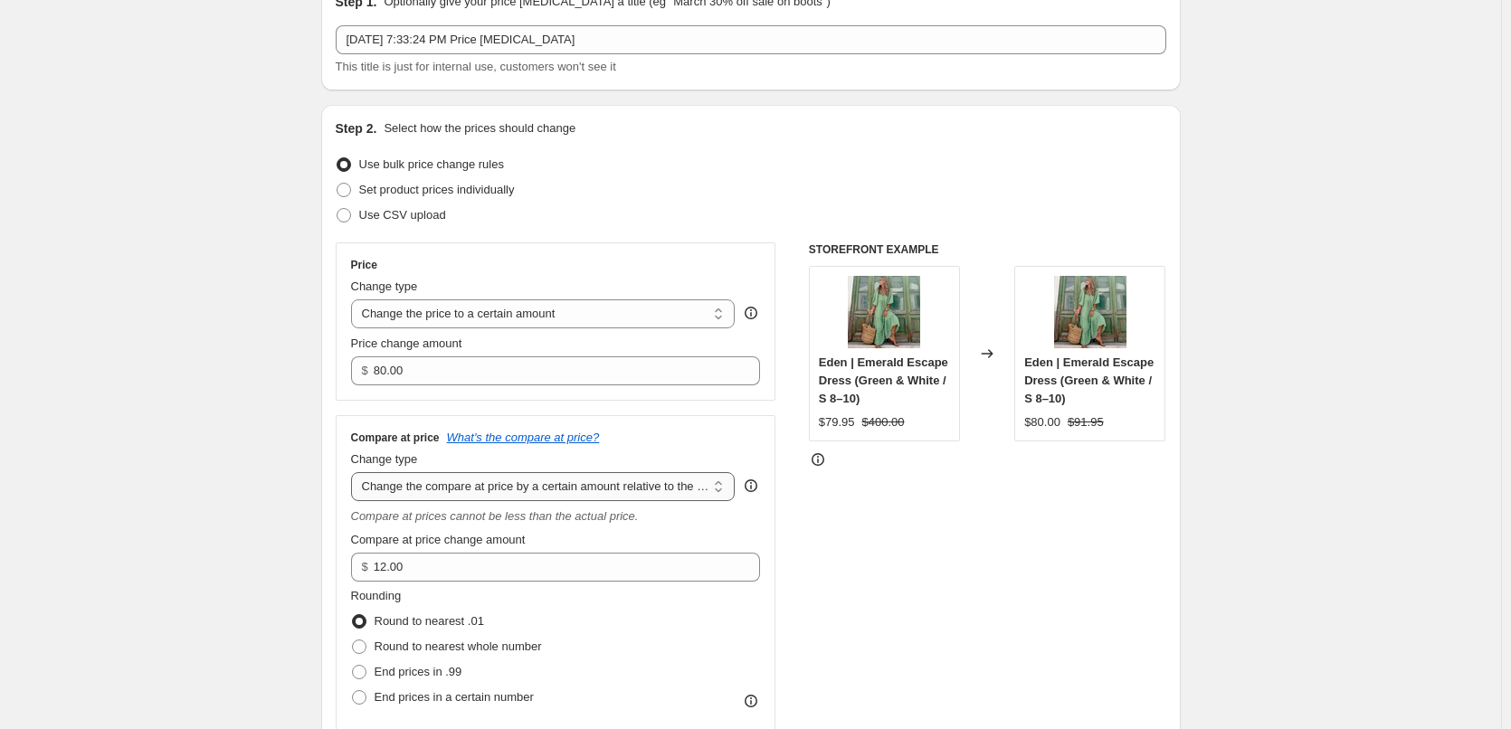
select select "no_change"
click at [355, 473] on select "Change the compare at price to the current price (sale) Change the compare at p…" at bounding box center [543, 486] width 384 height 29
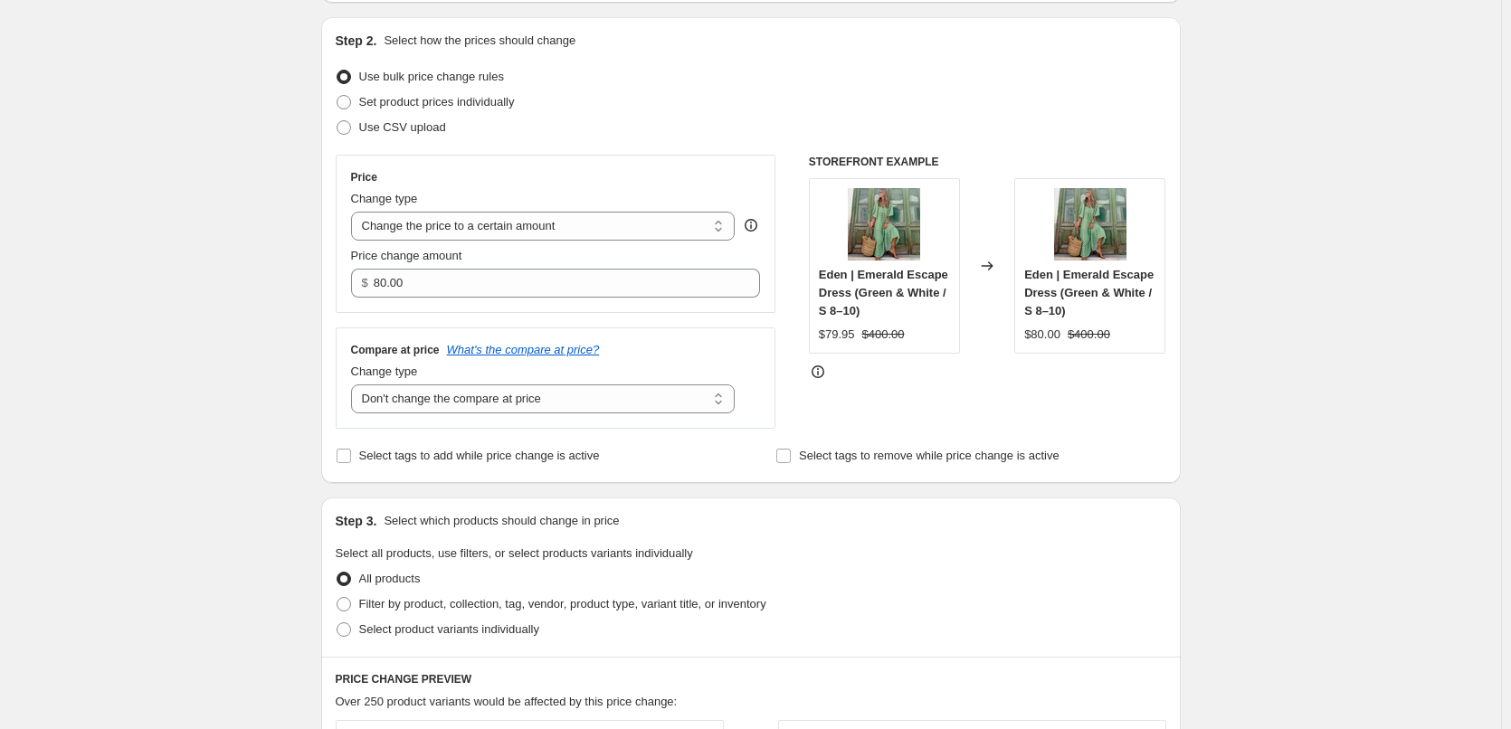
scroll to position [181, 0]
click at [351, 457] on input "Select tags to add while price change is active" at bounding box center [344, 453] width 14 height 14
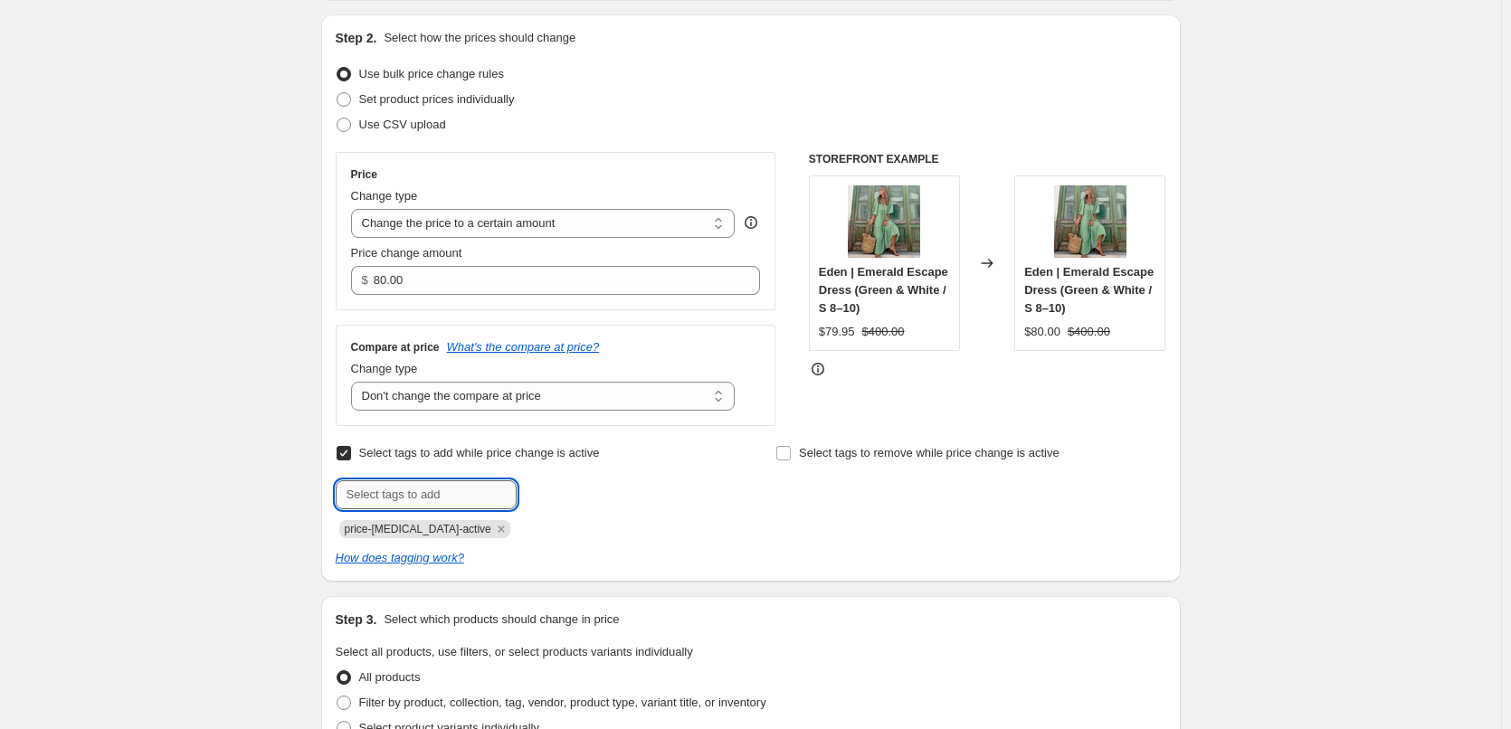
click at [378, 498] on input "text" at bounding box center [426, 494] width 181 height 29
click at [291, 533] on div "Create new price [MEDICAL_DATA]. This page is ready Create new price [MEDICAL_D…" at bounding box center [750, 704] width 1501 height 1770
click at [362, 562] on icon "How does tagging work?" at bounding box center [400, 558] width 128 height 14
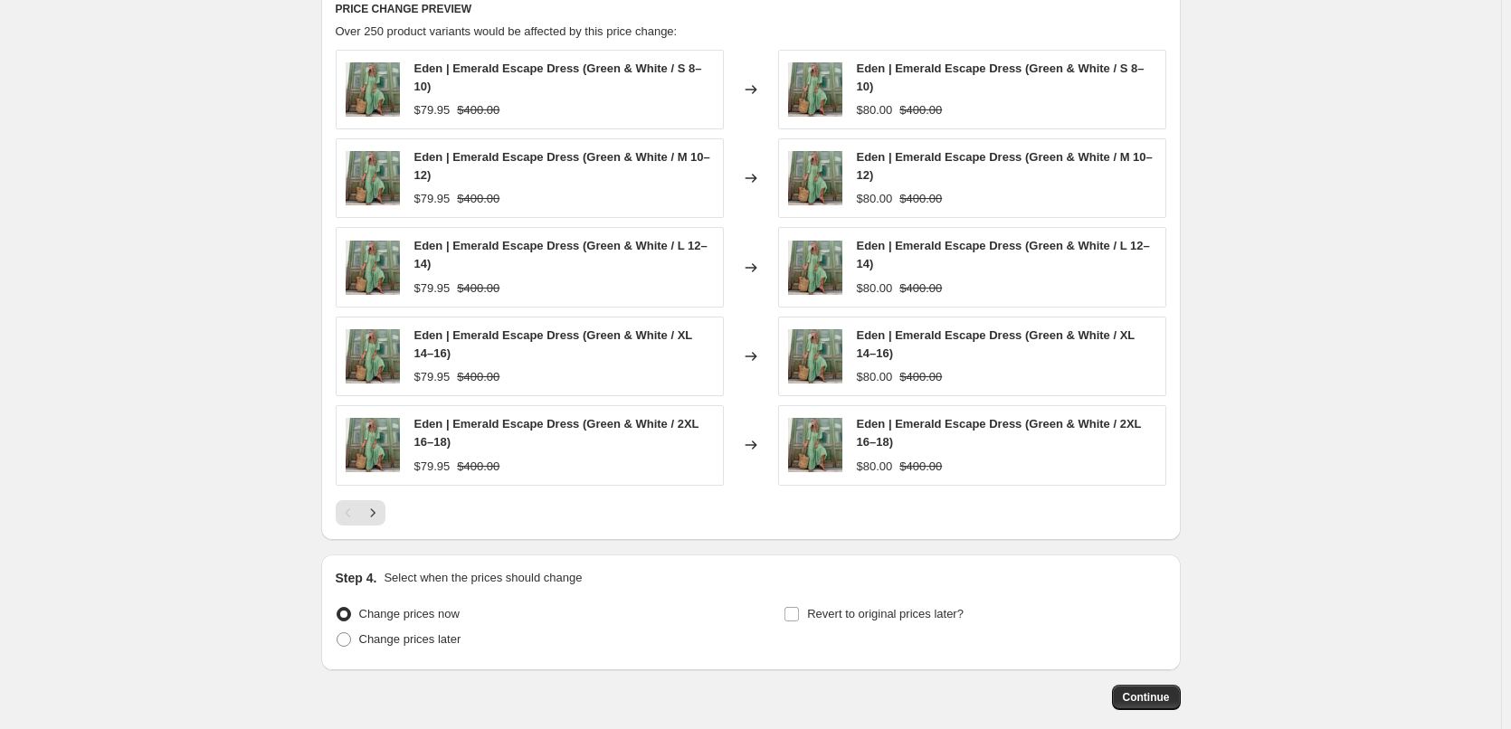
scroll to position [1036, 0]
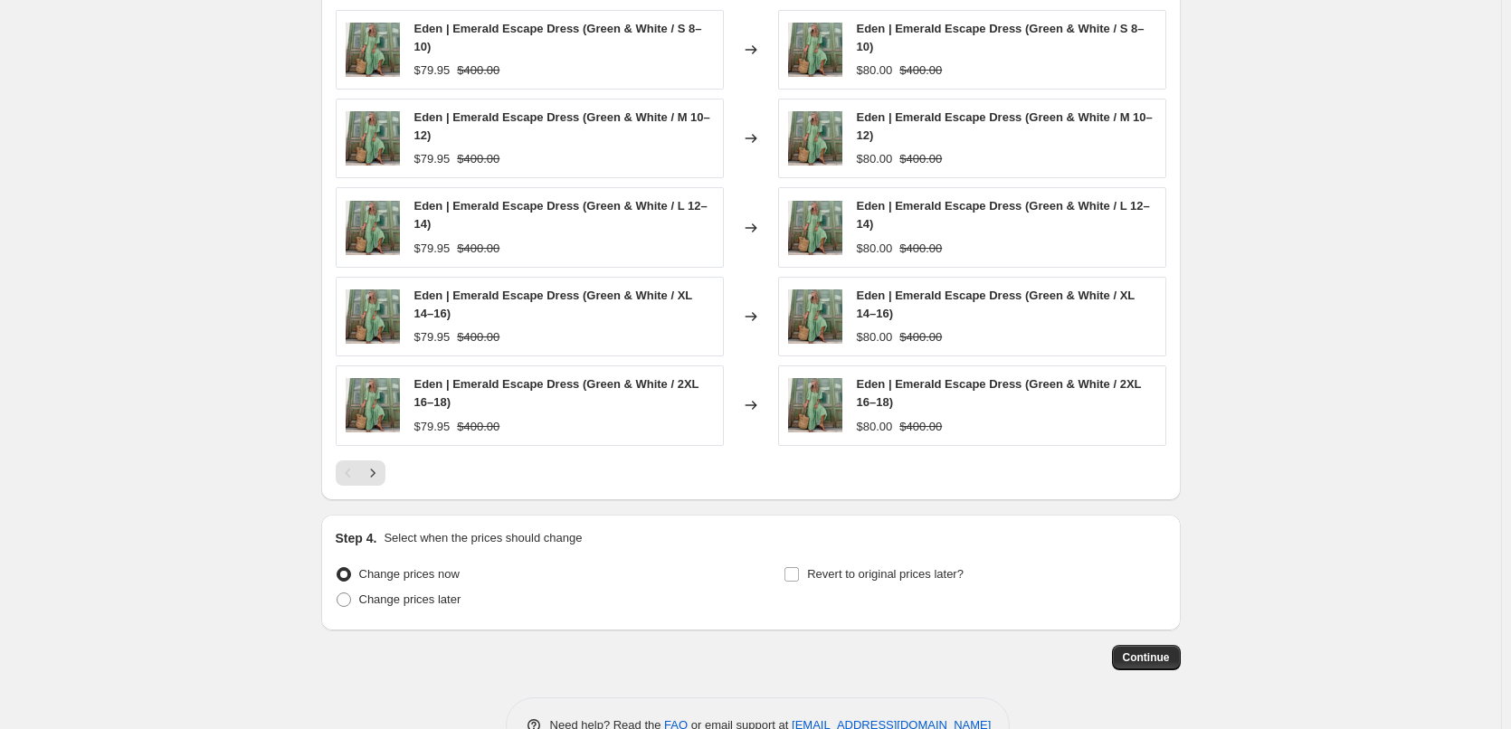
drag, startPoint x: 508, startPoint y: 472, endPoint x: 513, endPoint y: 451, distance: 21.3
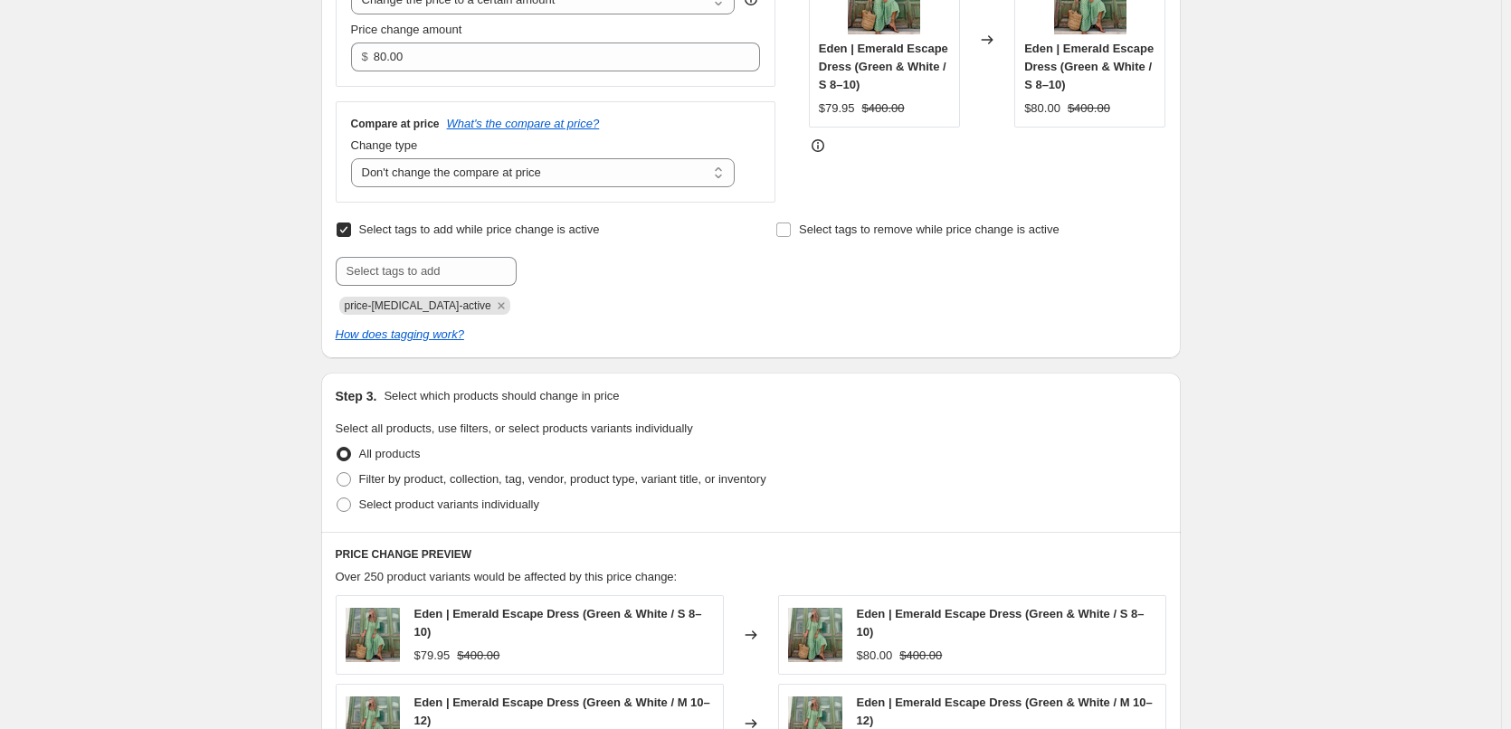
scroll to position [85, 0]
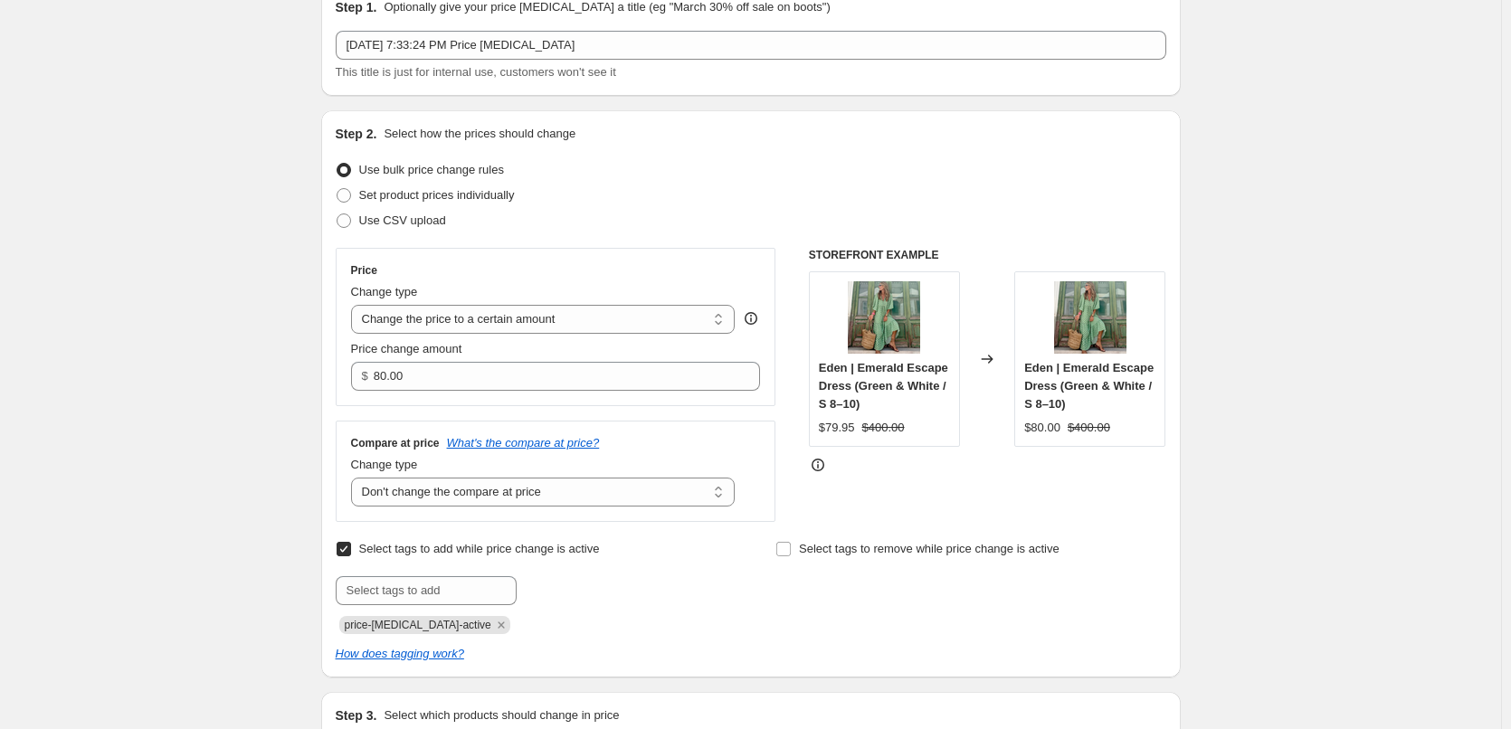
click at [348, 554] on input "Select tags to add while price change is active" at bounding box center [344, 549] width 14 height 14
checkbox input "false"
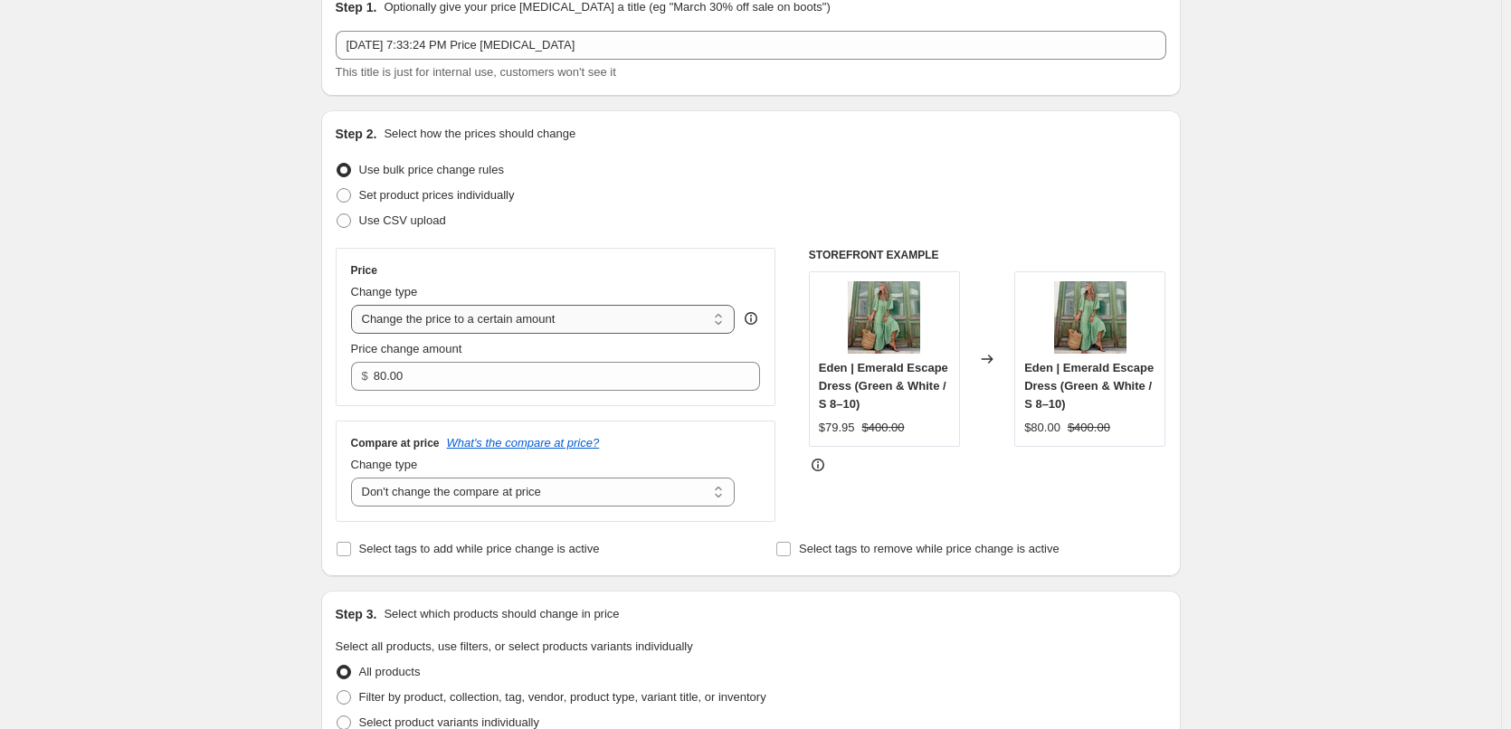
click at [398, 322] on select "Change the price to a certain amount Change the price by a certain amount Chang…" at bounding box center [543, 319] width 384 height 29
select select "by"
click at [355, 305] on select "Change the price to a certain amount Change the price by a certain amount Chang…" at bounding box center [543, 319] width 384 height 29
type input "-10.00"
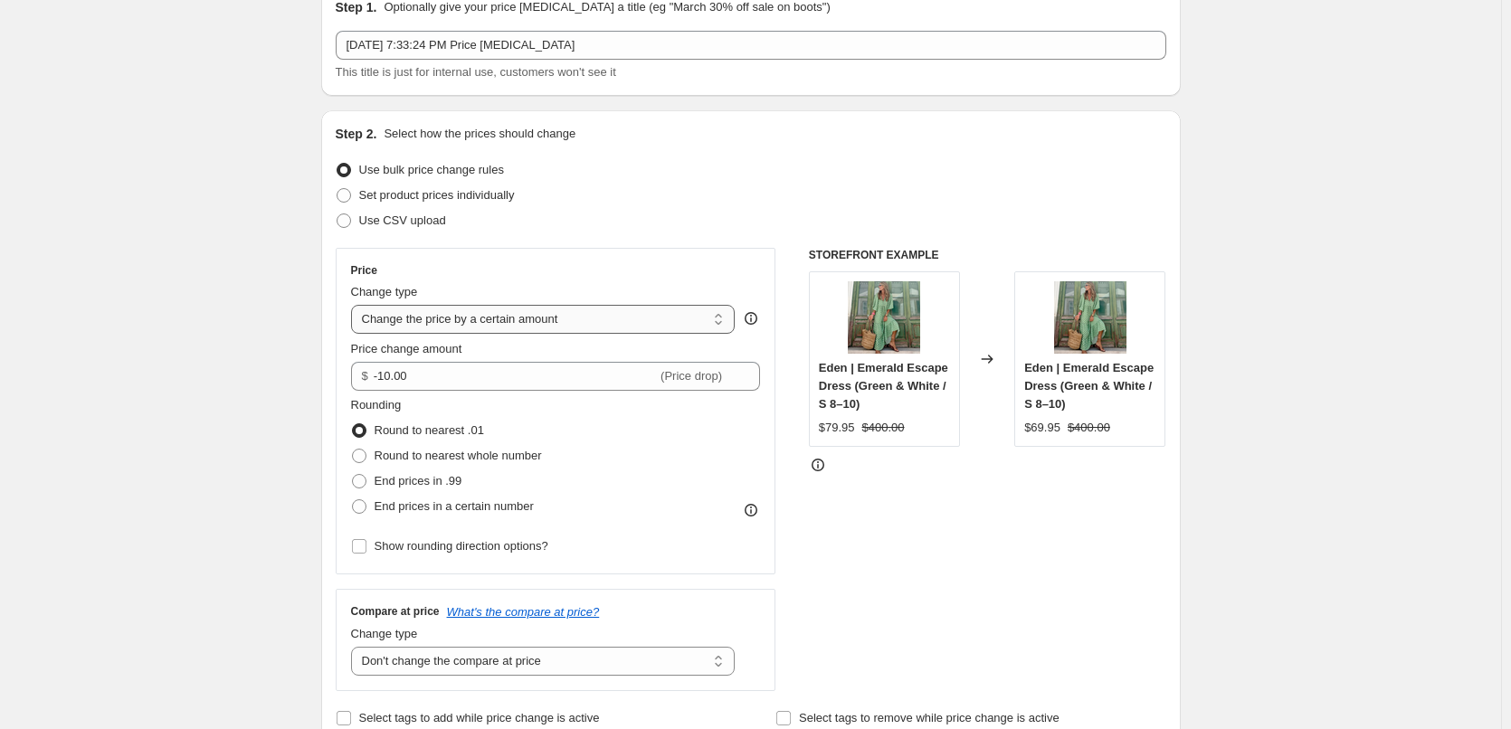
click at [408, 321] on select "Change the price to a certain amount Change the price by a certain amount Chang…" at bounding box center [543, 319] width 384 height 29
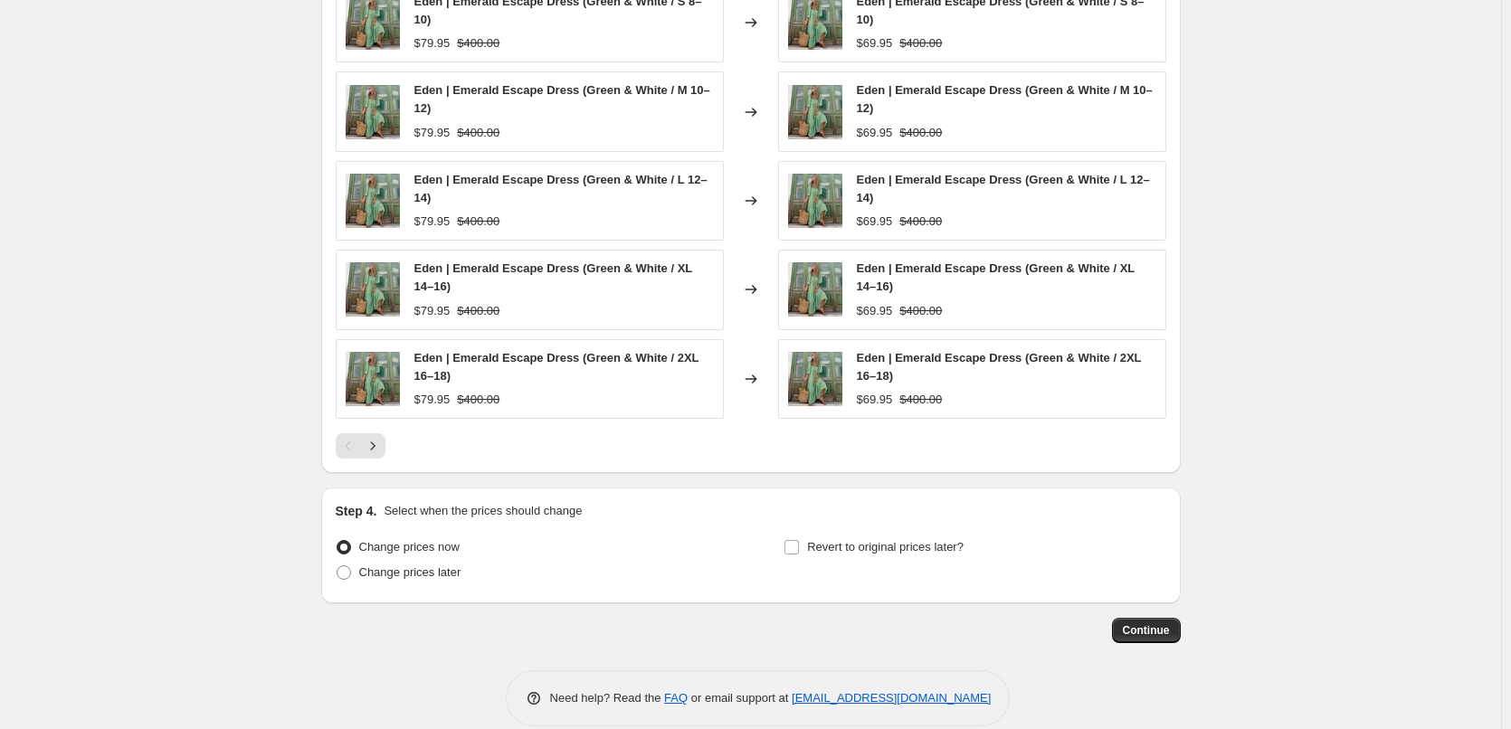
scroll to position [1104, 0]
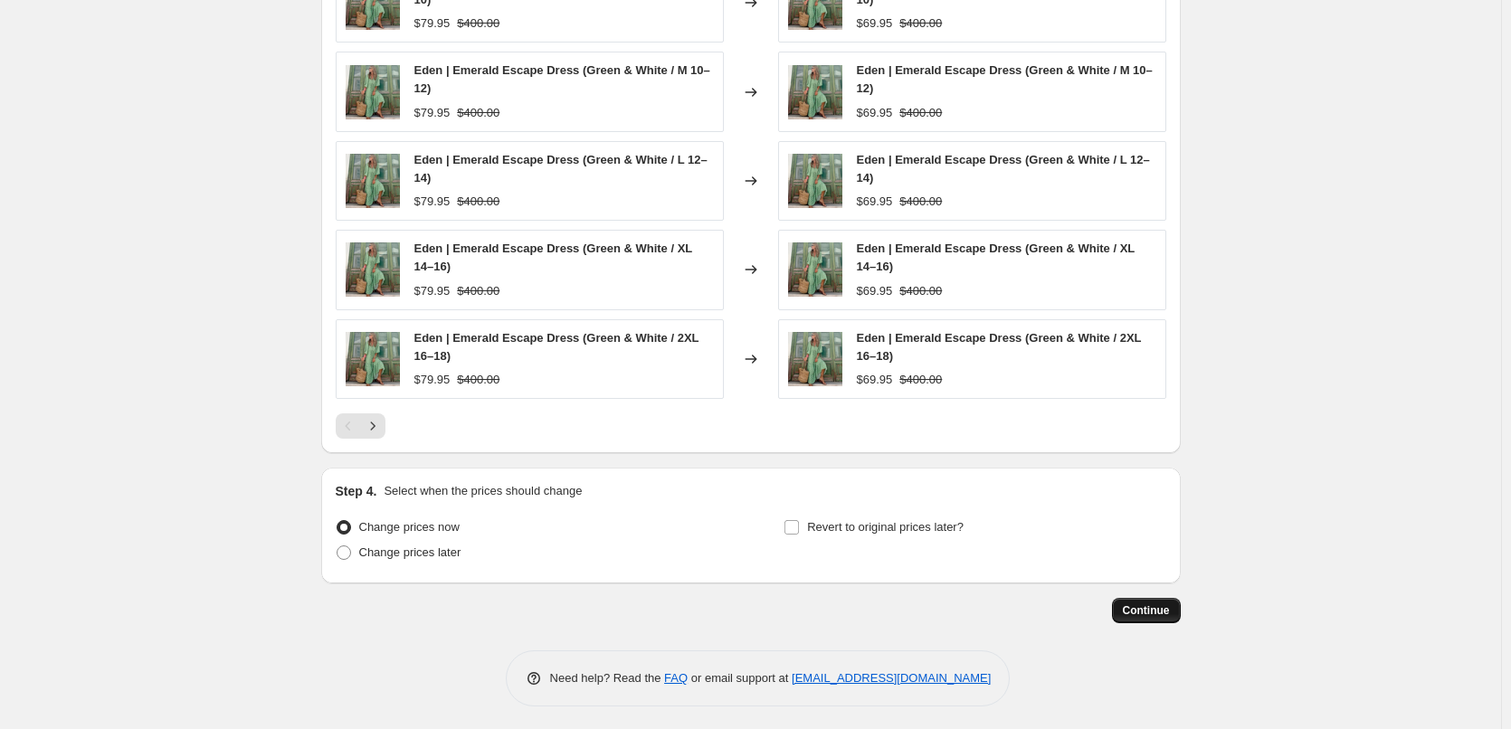
click at [1151, 605] on span "Continue" at bounding box center [1146, 610] width 47 height 14
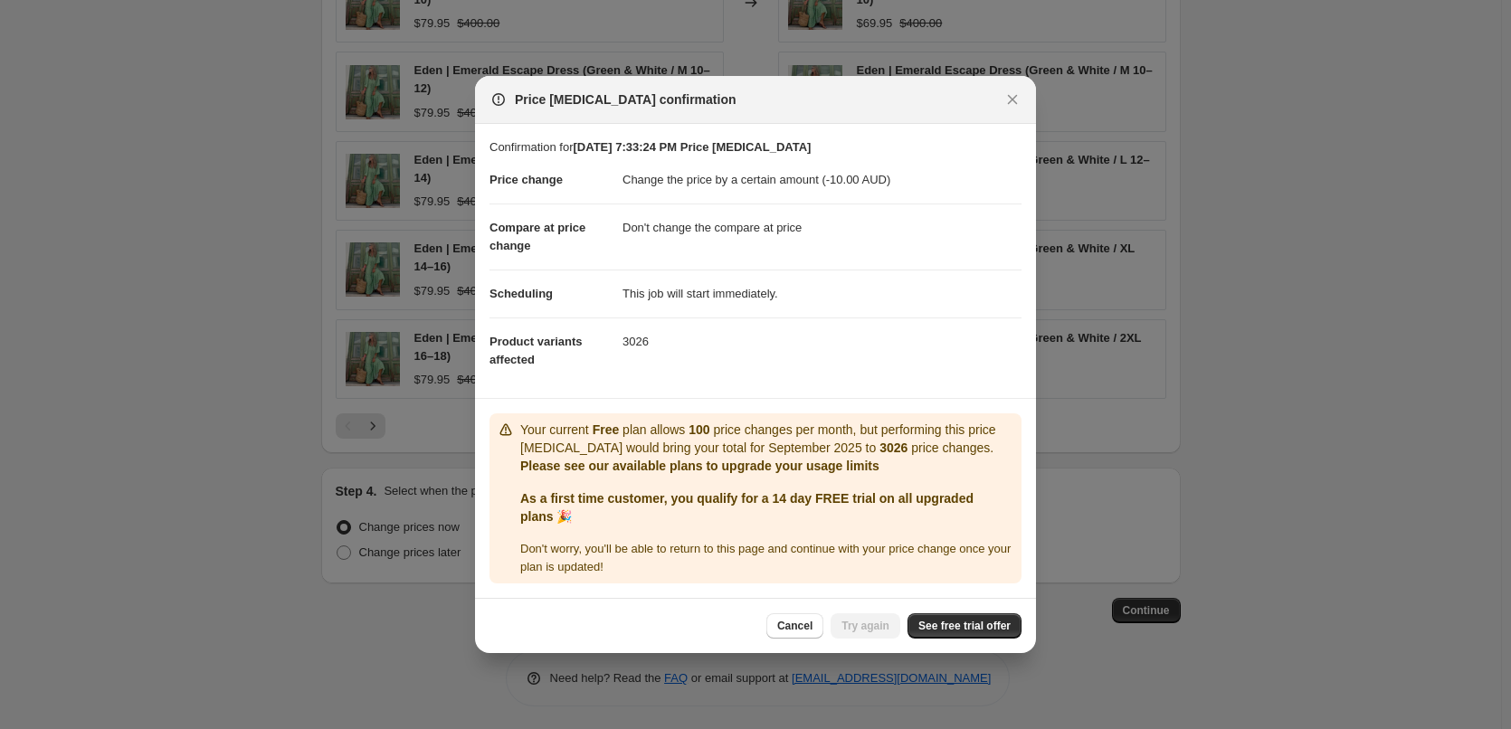
click at [863, 631] on div "Cancel Try again See free trial offer" at bounding box center [893, 625] width 255 height 25
click at [938, 623] on span "See free trial offer" at bounding box center [964, 626] width 92 height 14
click at [788, 629] on span "Cancel" at bounding box center [794, 626] width 35 height 14
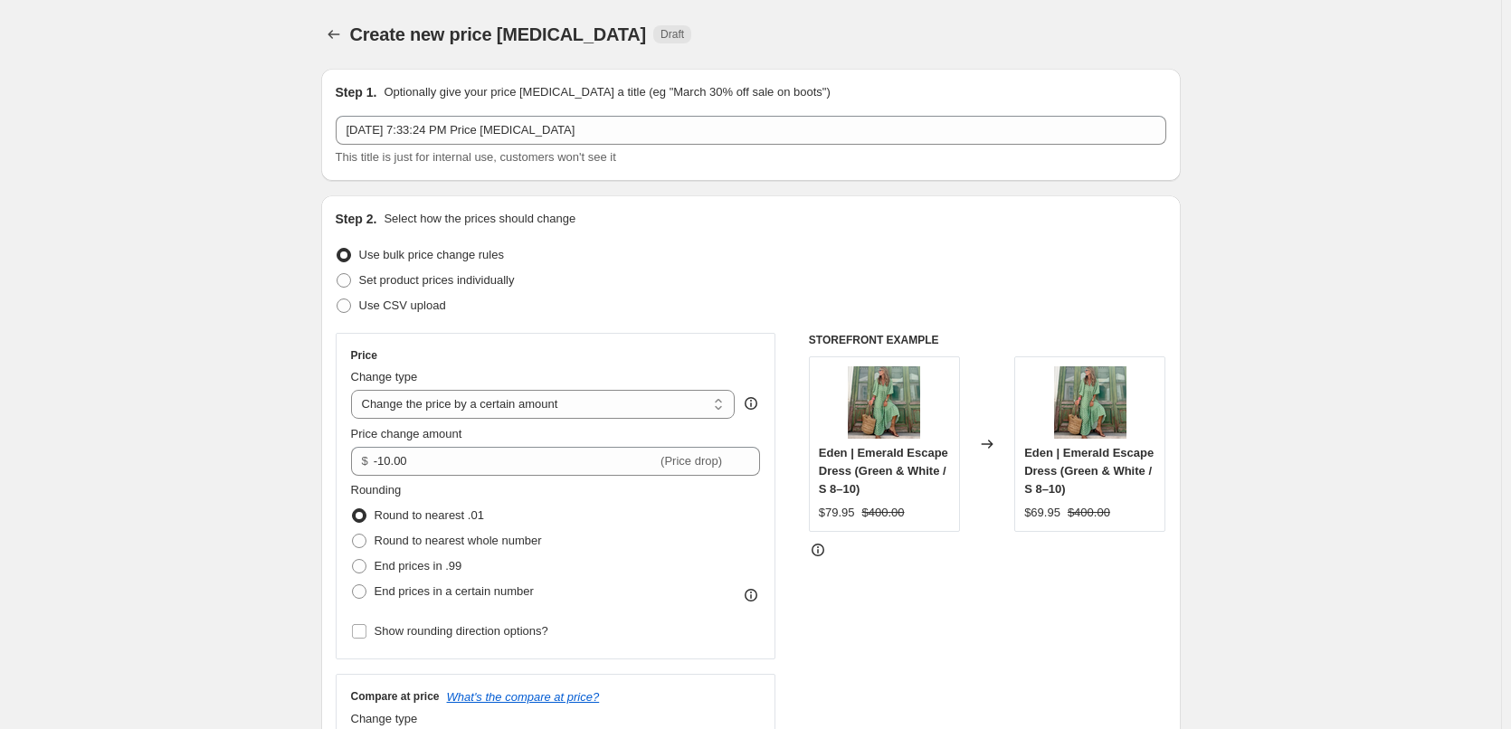
scroll to position [1104, 0]
